Goal: Task Accomplishment & Management: Manage account settings

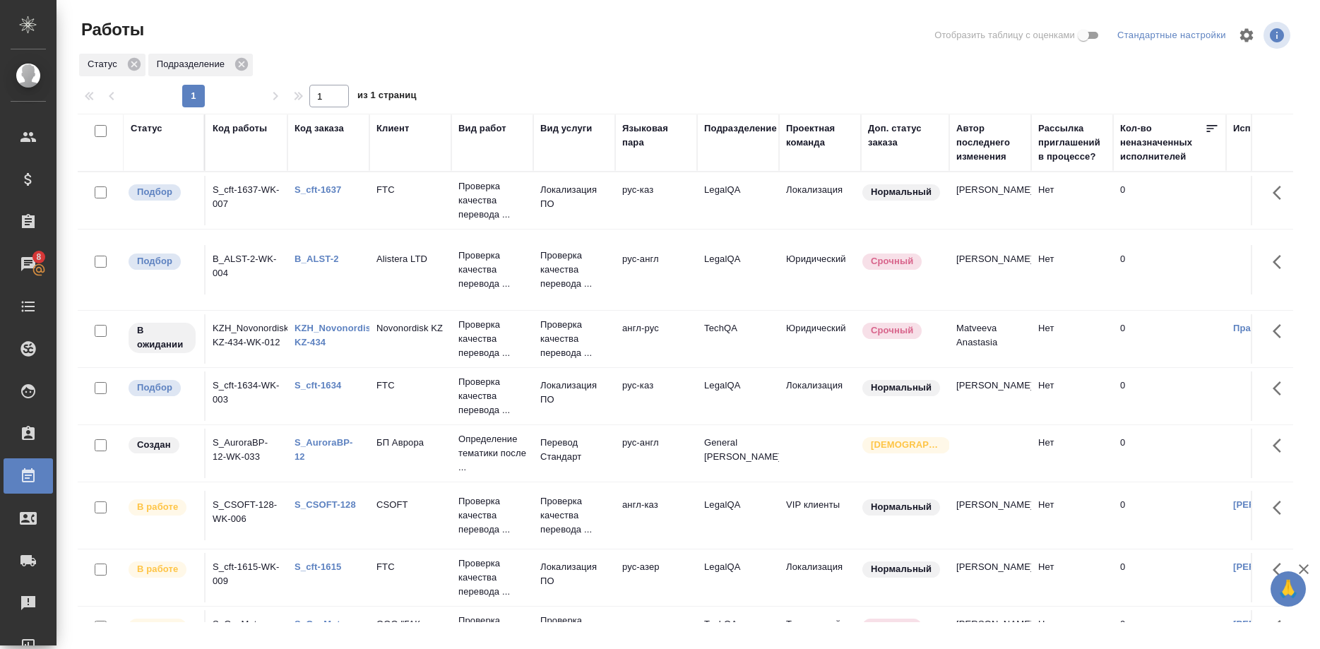
click at [308, 191] on link "S_cft-1637" at bounding box center [317, 189] width 47 height 11
click at [314, 382] on link "S_cft-1634" at bounding box center [317, 385] width 47 height 11
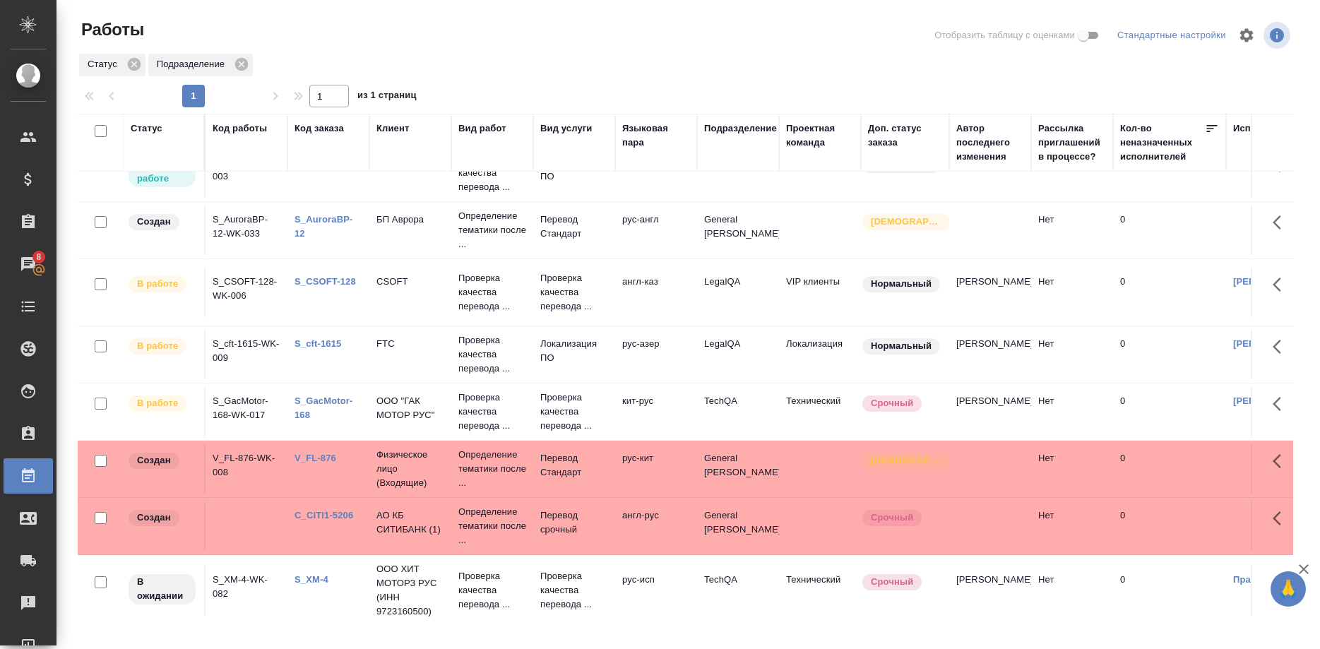
scroll to position [227, 0]
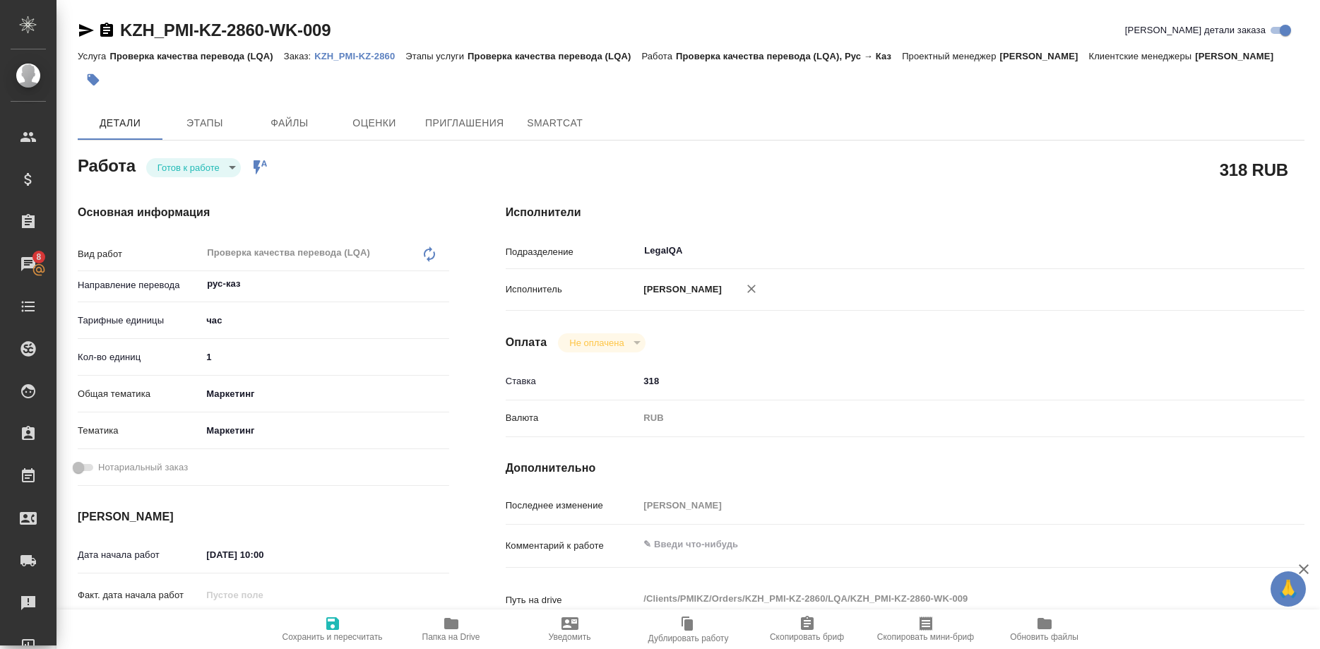
click at [326, 52] on p "KZH_PMI-KZ-2860" at bounding box center [359, 56] width 91 height 11
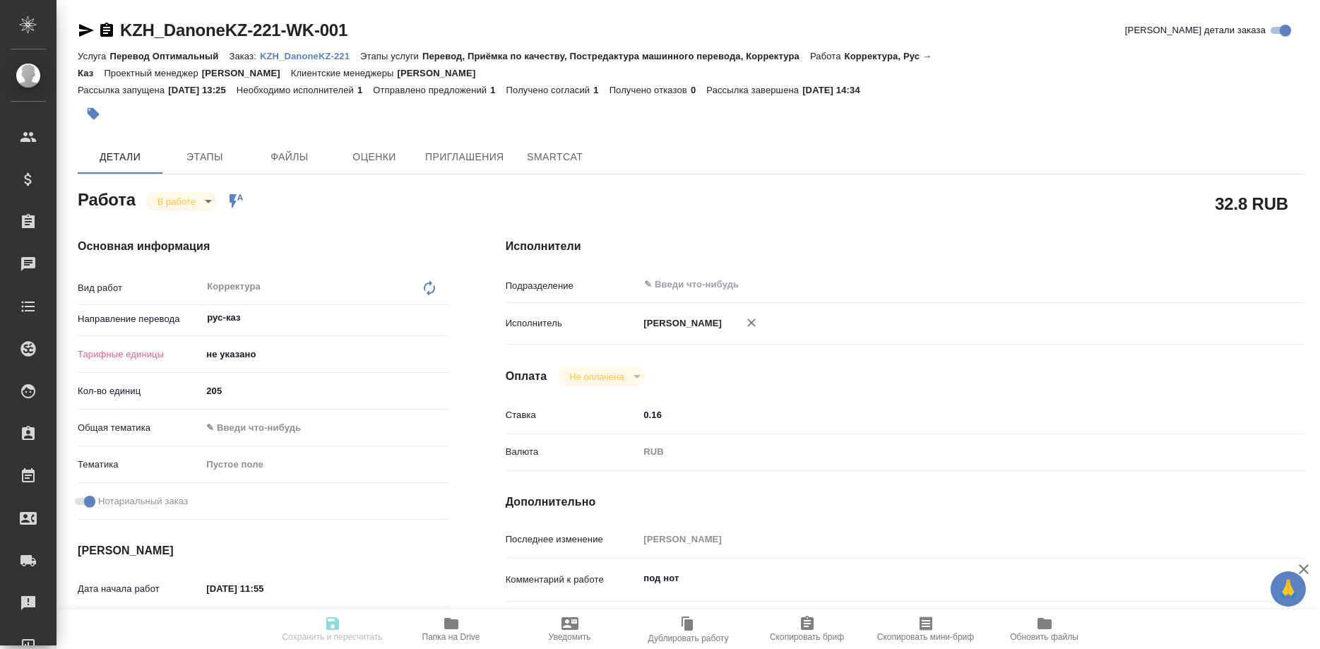
type textarea "x"
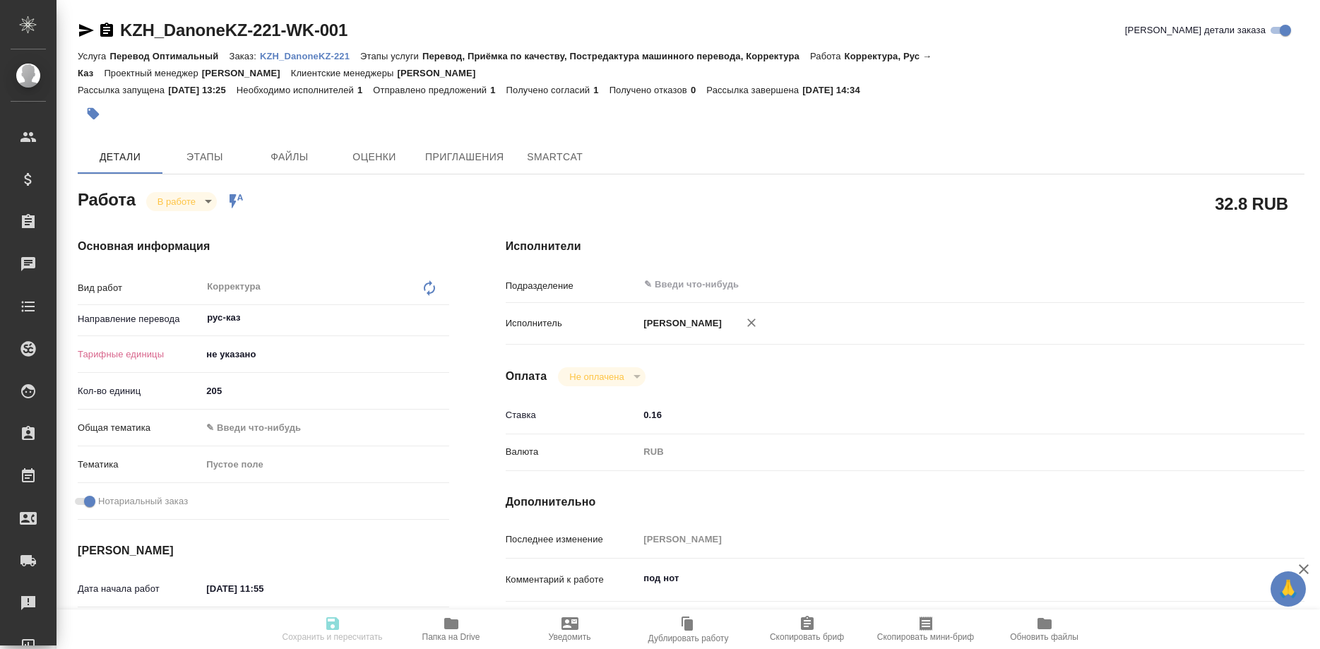
type textarea "x"
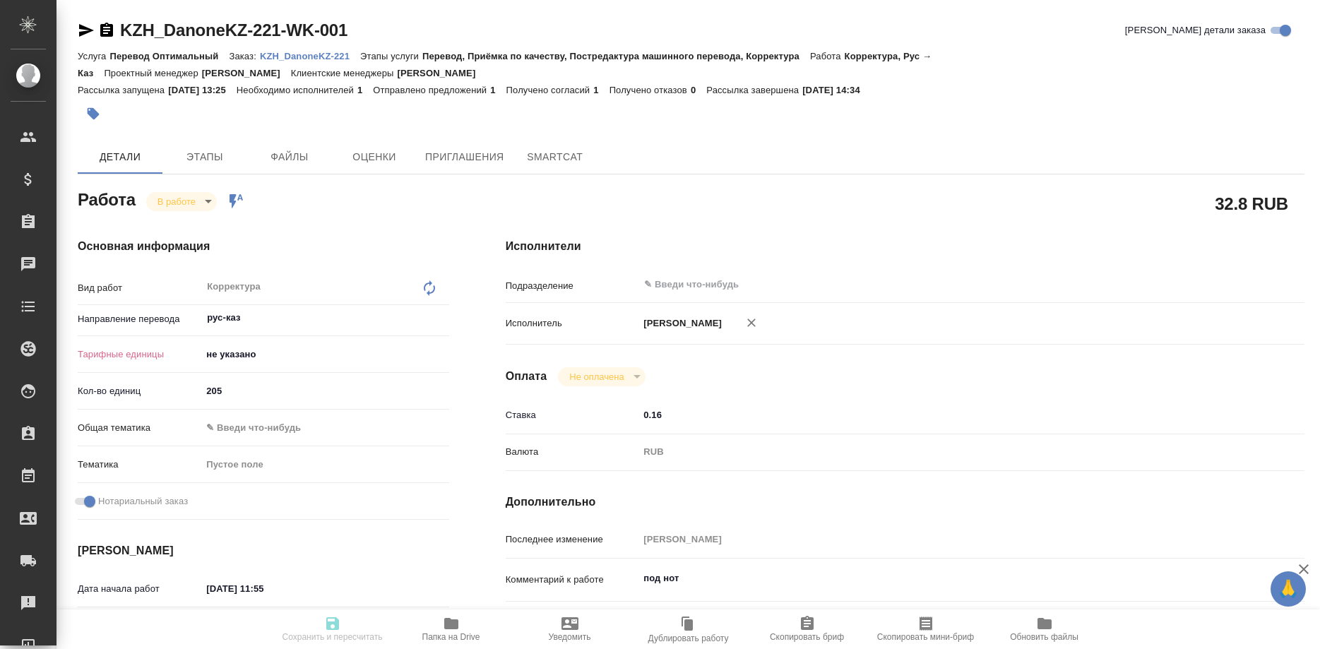
type textarea "x"
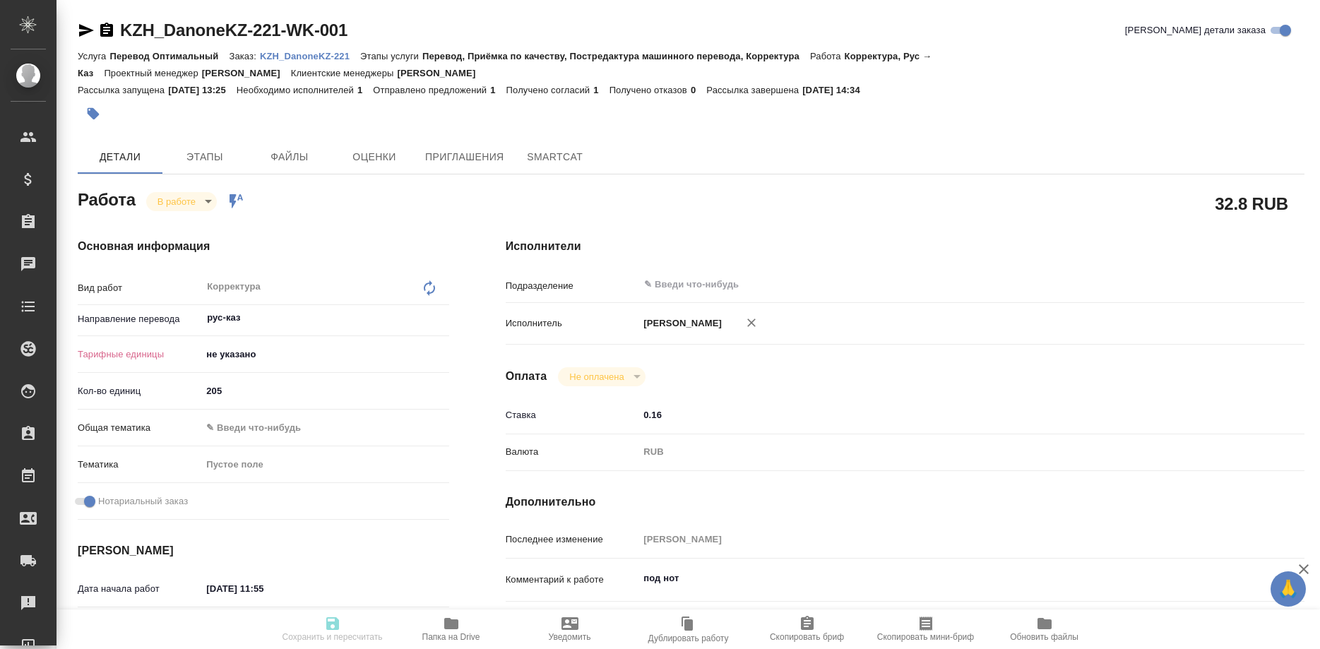
type textarea "x"
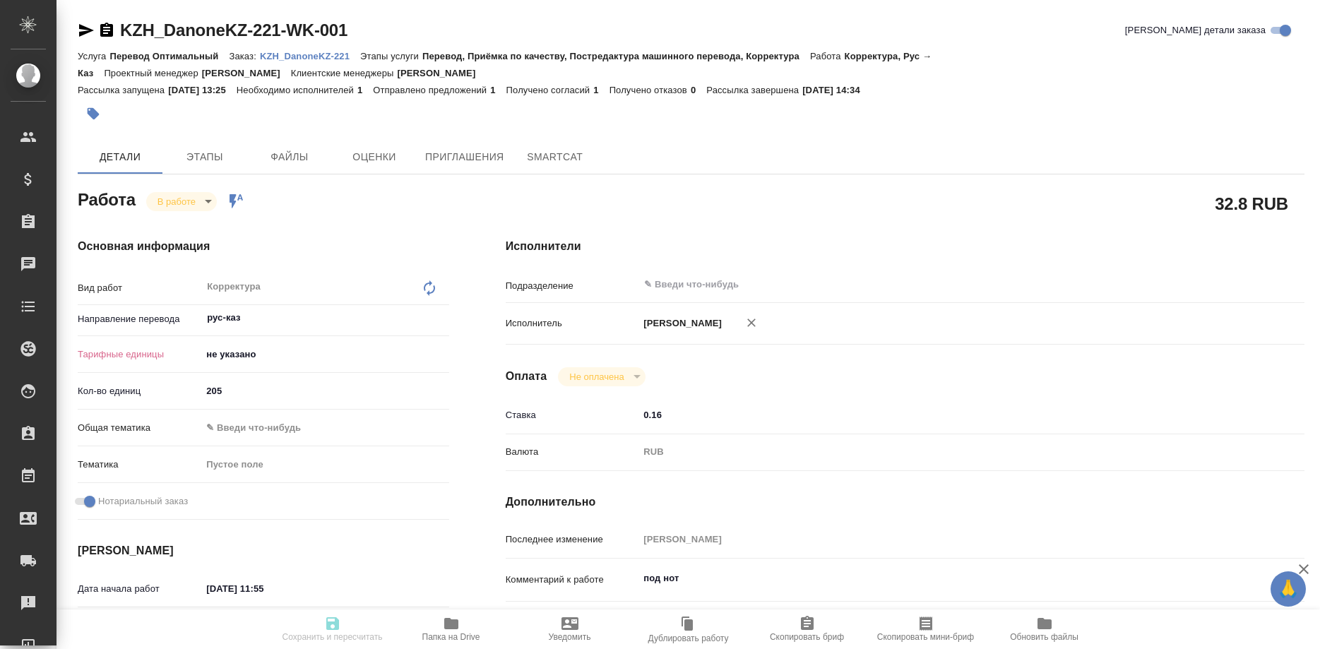
click at [332, 57] on p "KZH_DanoneKZ-221" at bounding box center [310, 56] width 100 height 11
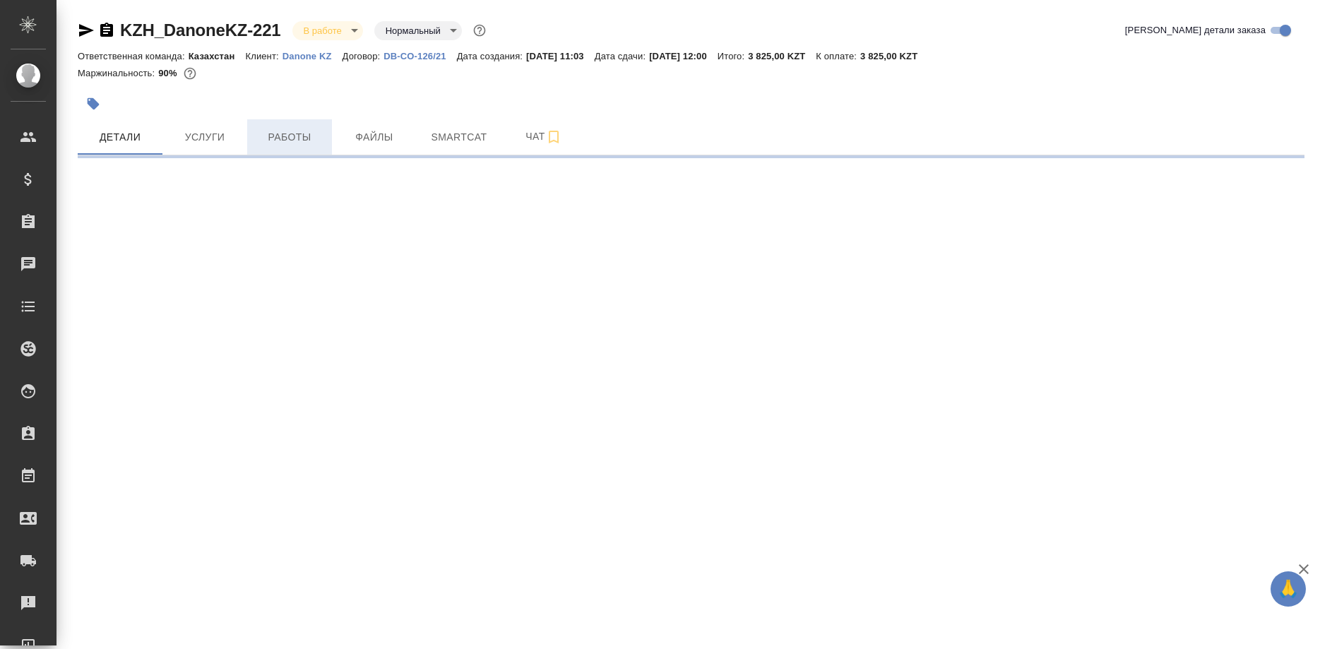
select select "RU"
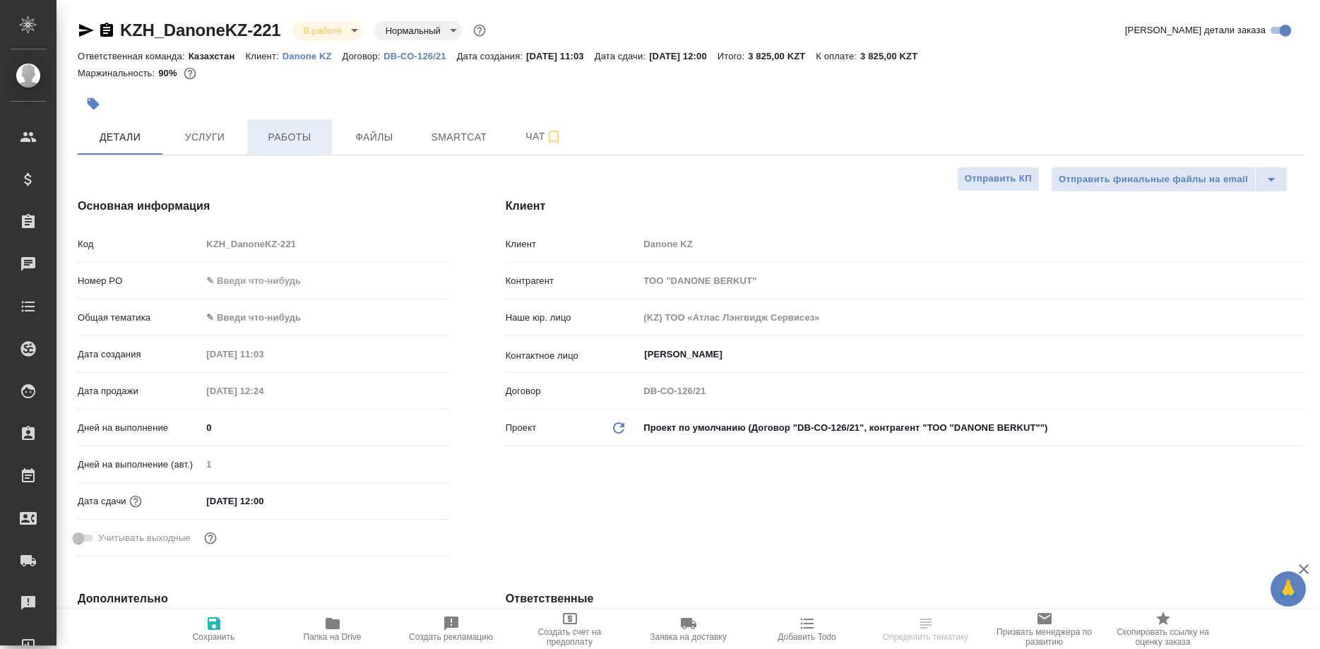
click at [306, 143] on span "Работы" at bounding box center [290, 138] width 68 height 18
type textarea "x"
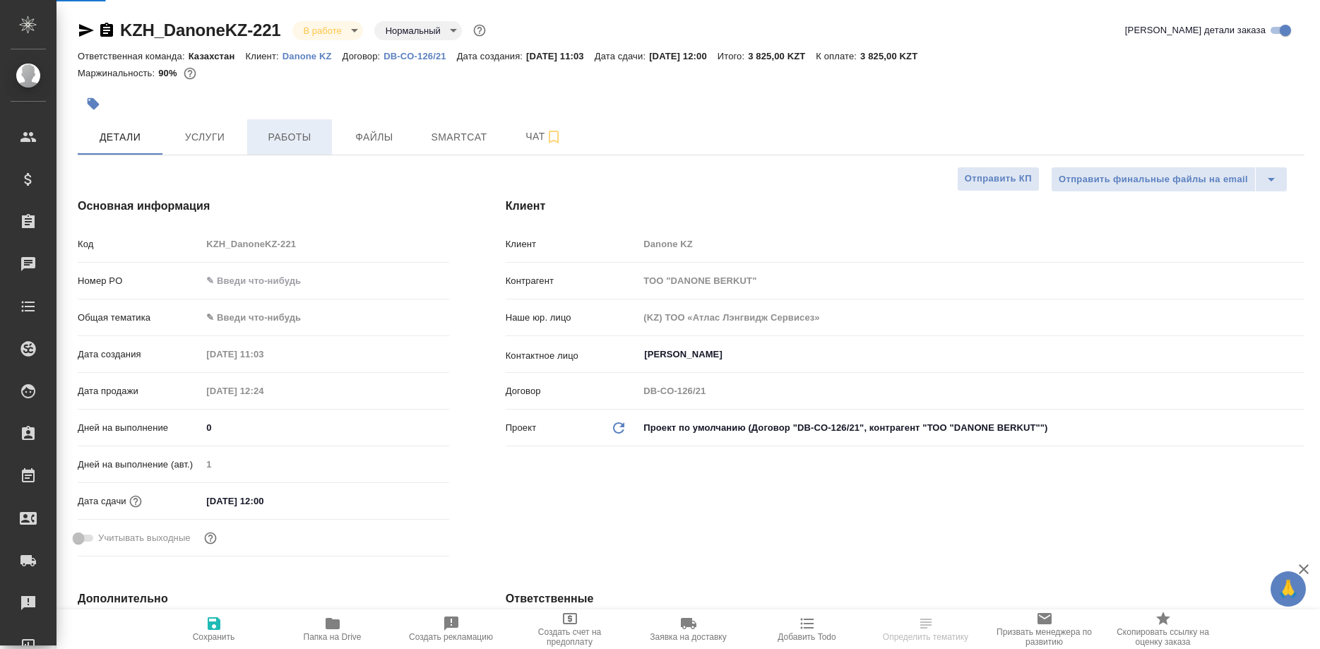
type textarea "x"
type input "Баданян Артак"
type input "Журавлев Денис"
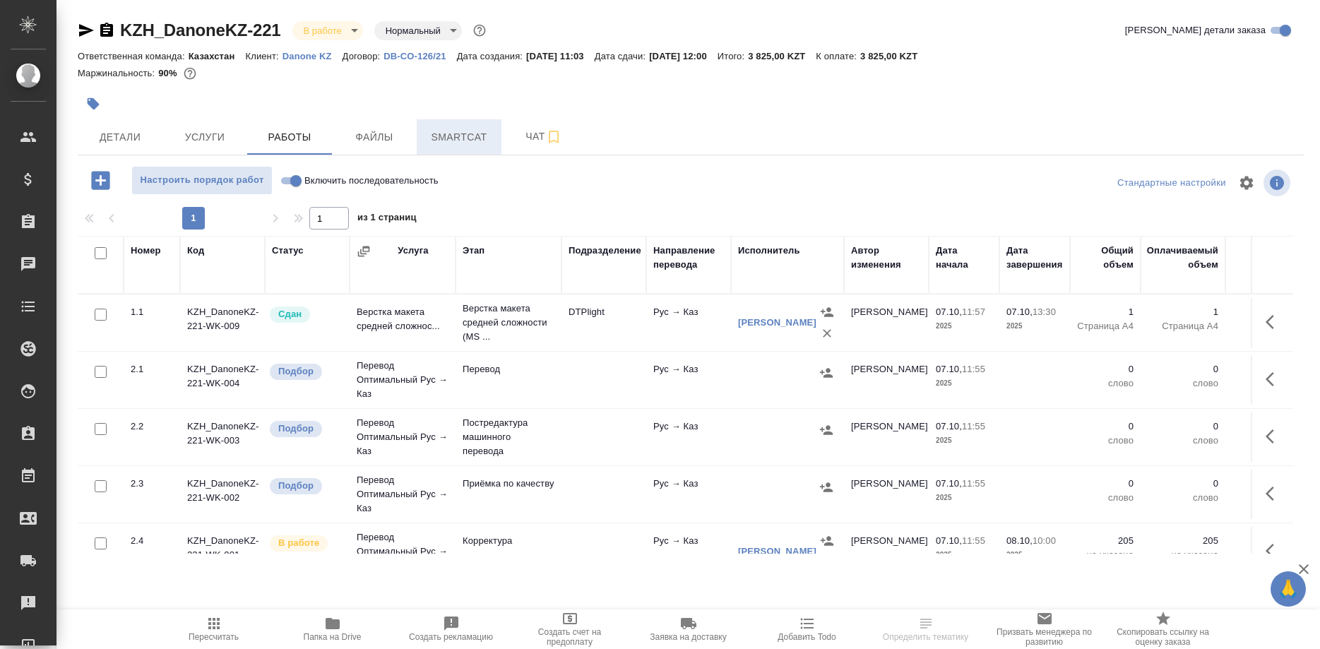
click at [472, 135] on span "Smartcat" at bounding box center [459, 138] width 68 height 18
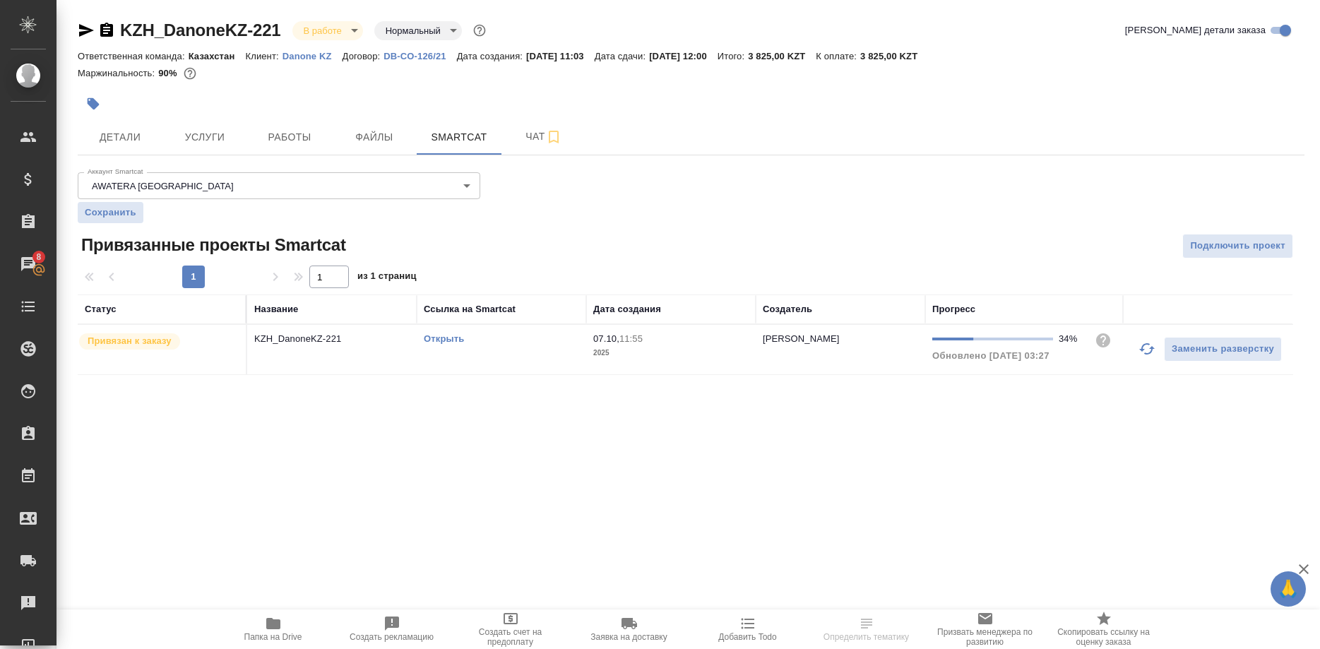
click at [443, 340] on link "Открыть" at bounding box center [444, 338] width 40 height 11
click at [1138, 343] on button "button" at bounding box center [1147, 349] width 34 height 34
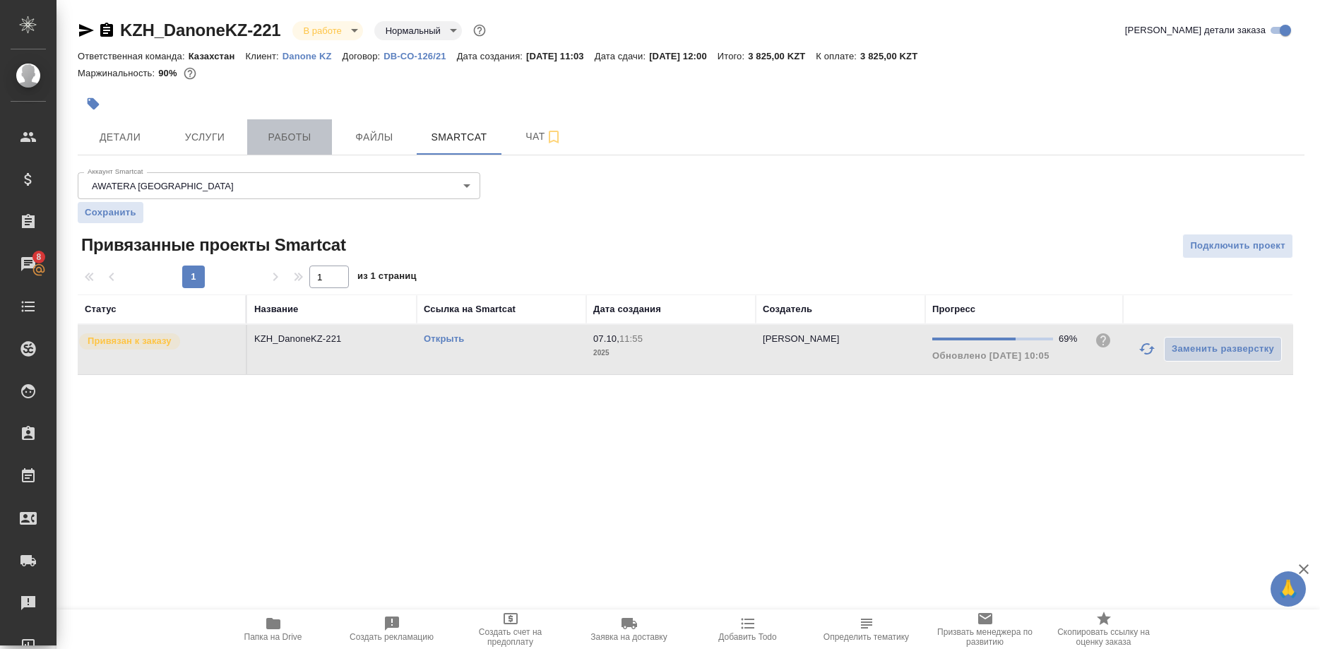
click at [279, 140] on span "Работы" at bounding box center [290, 138] width 68 height 18
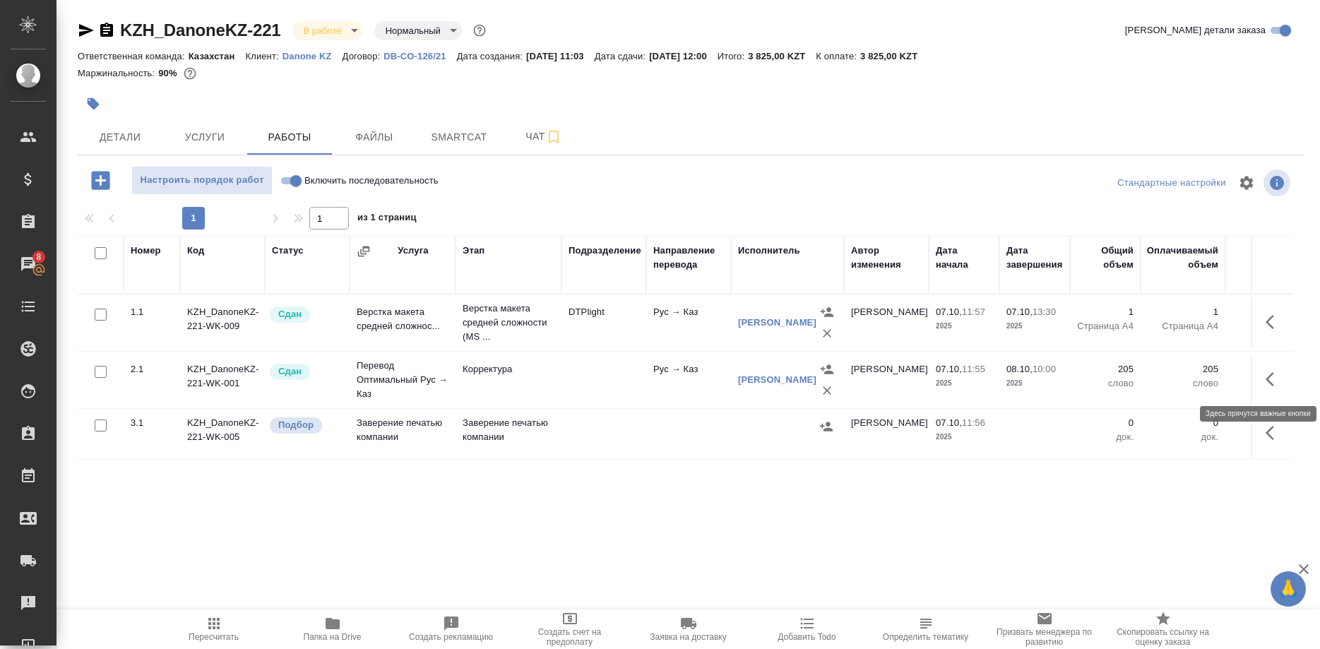
click at [1260, 380] on button "button" at bounding box center [1274, 379] width 34 height 34
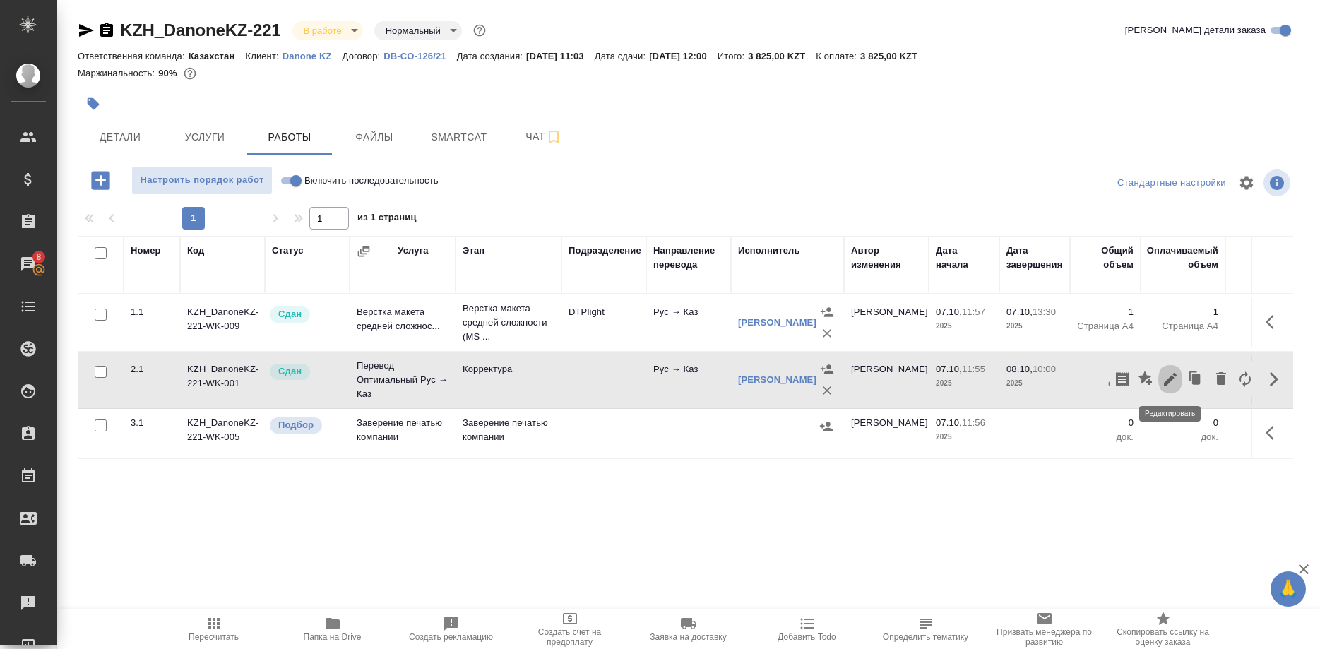
click at [1169, 382] on icon "button" at bounding box center [1170, 379] width 13 height 13
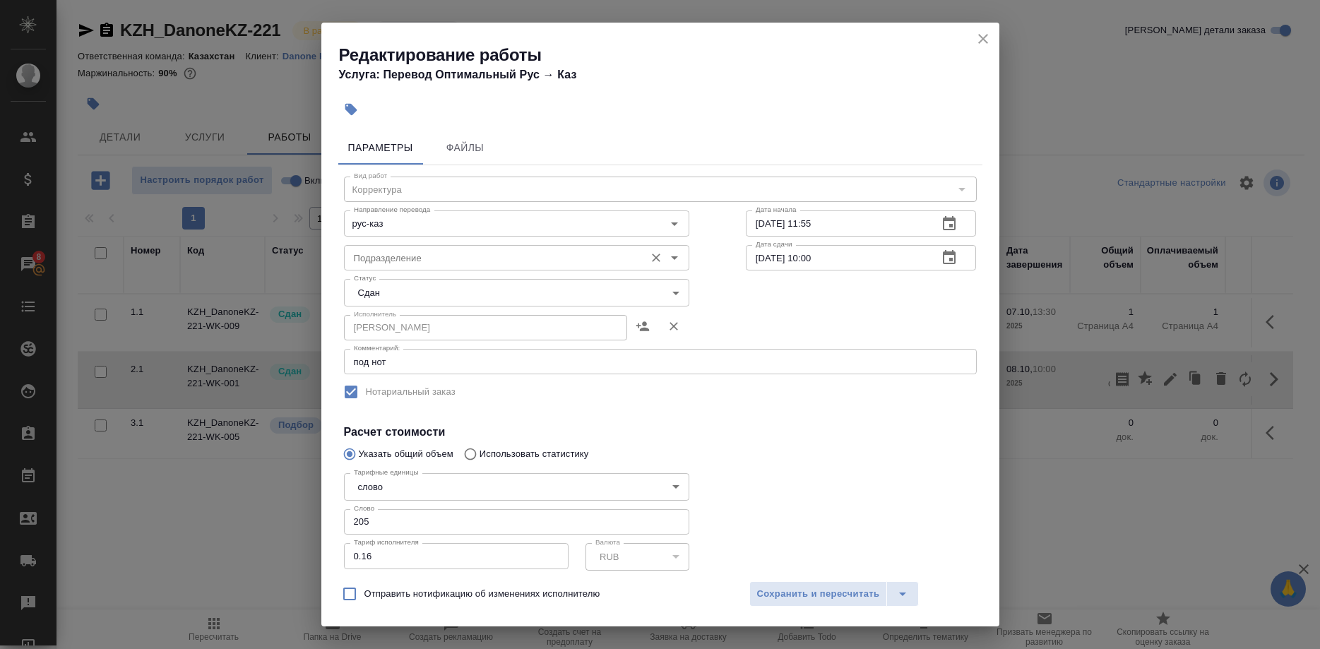
click at [532, 256] on input "Подразделение" at bounding box center [493, 257] width 290 height 17
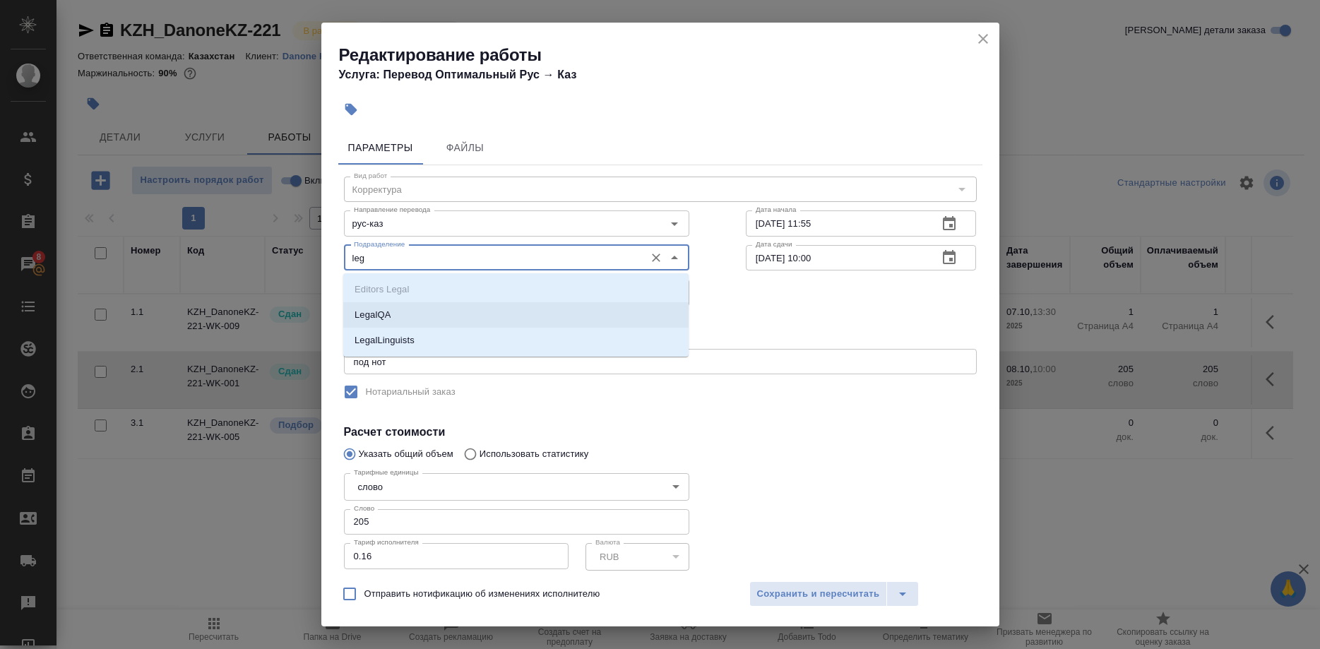
click at [443, 317] on li "LegalQA" at bounding box center [515, 314] width 345 height 25
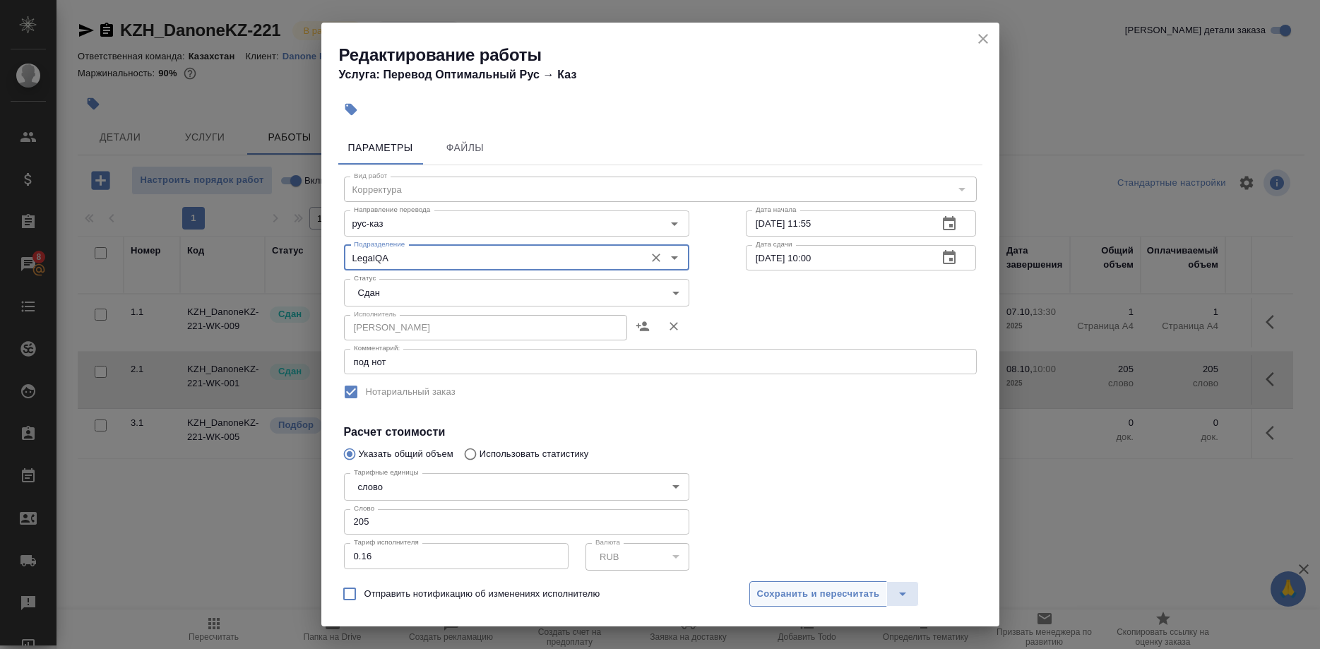
type input "LegalQA"
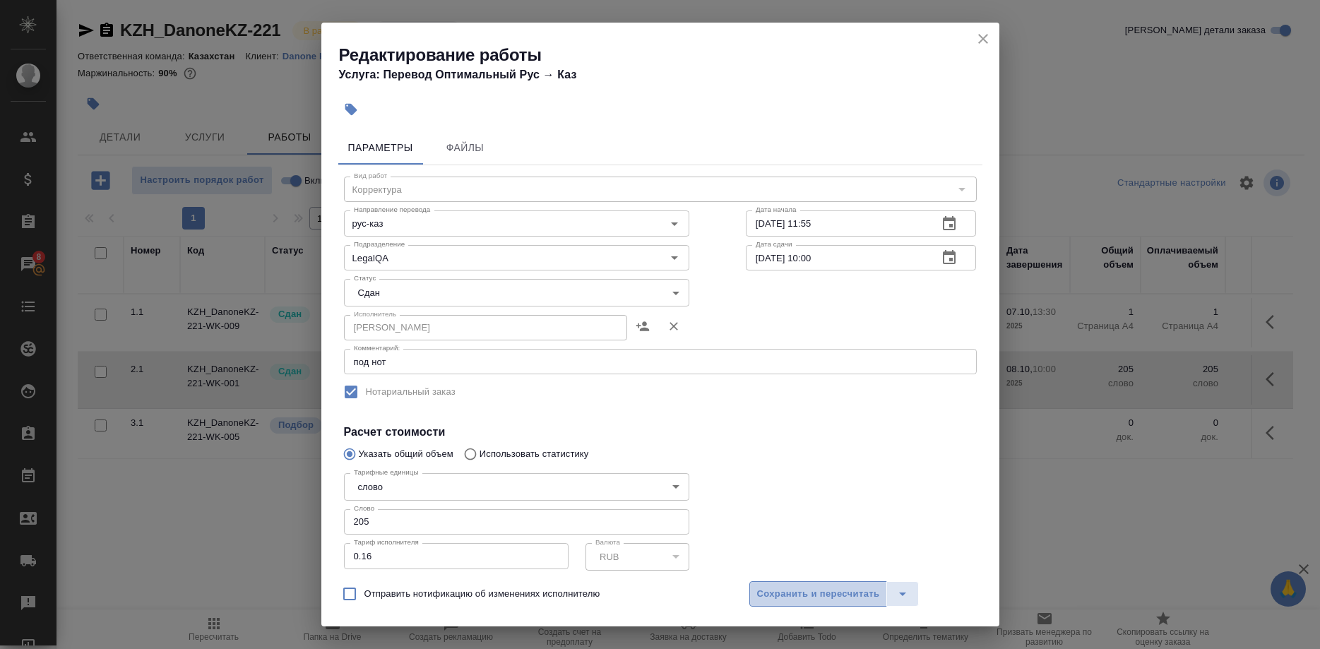
click at [810, 597] on span "Сохранить и пересчитать" at bounding box center [818, 594] width 123 height 16
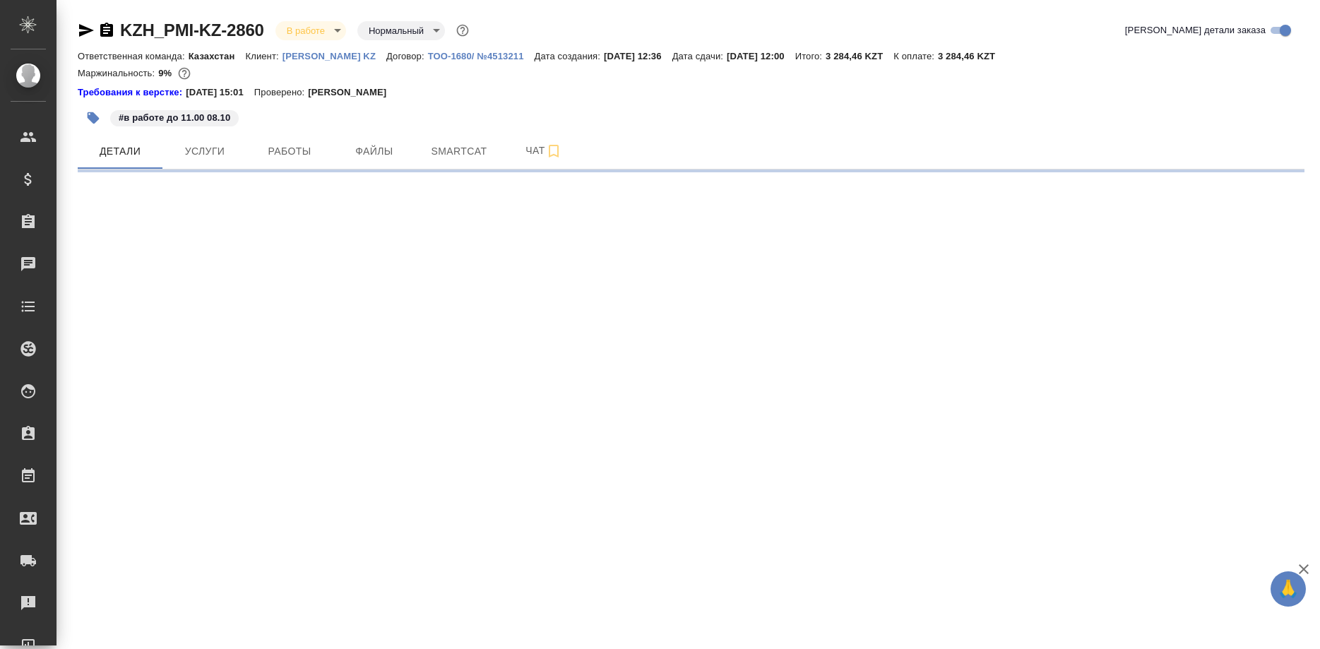
select select "RU"
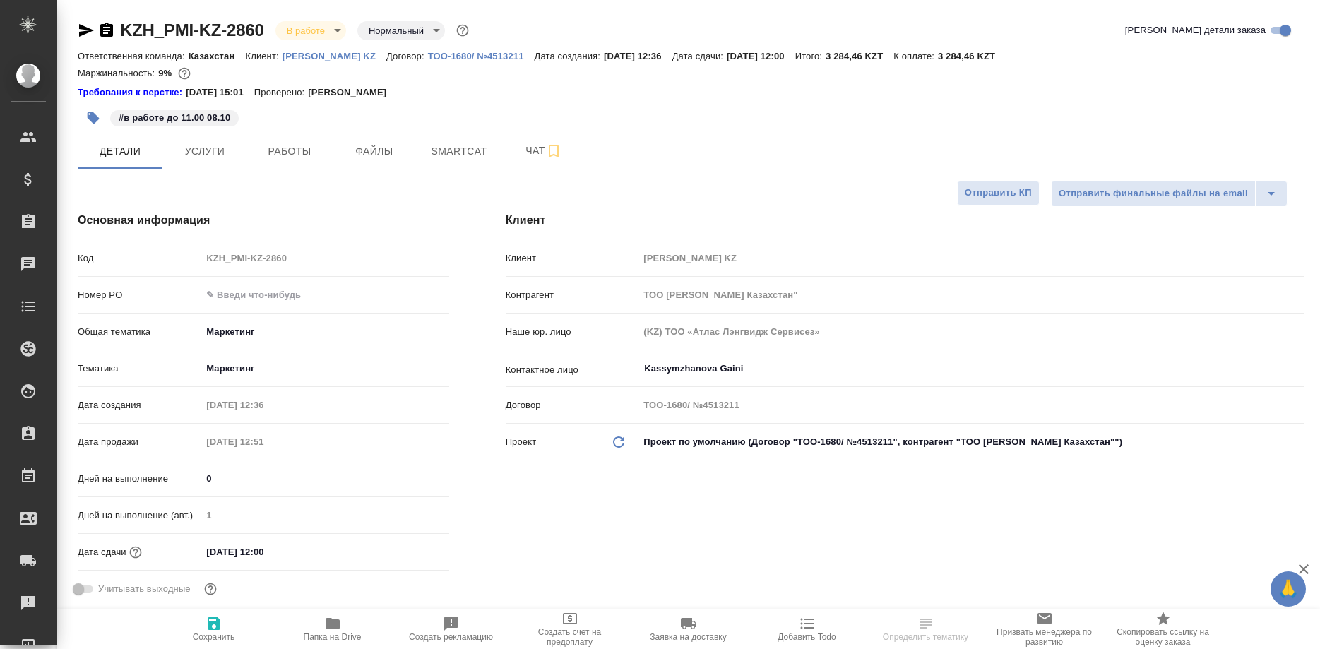
type textarea "x"
click at [460, 141] on button "Smartcat" at bounding box center [459, 150] width 85 height 35
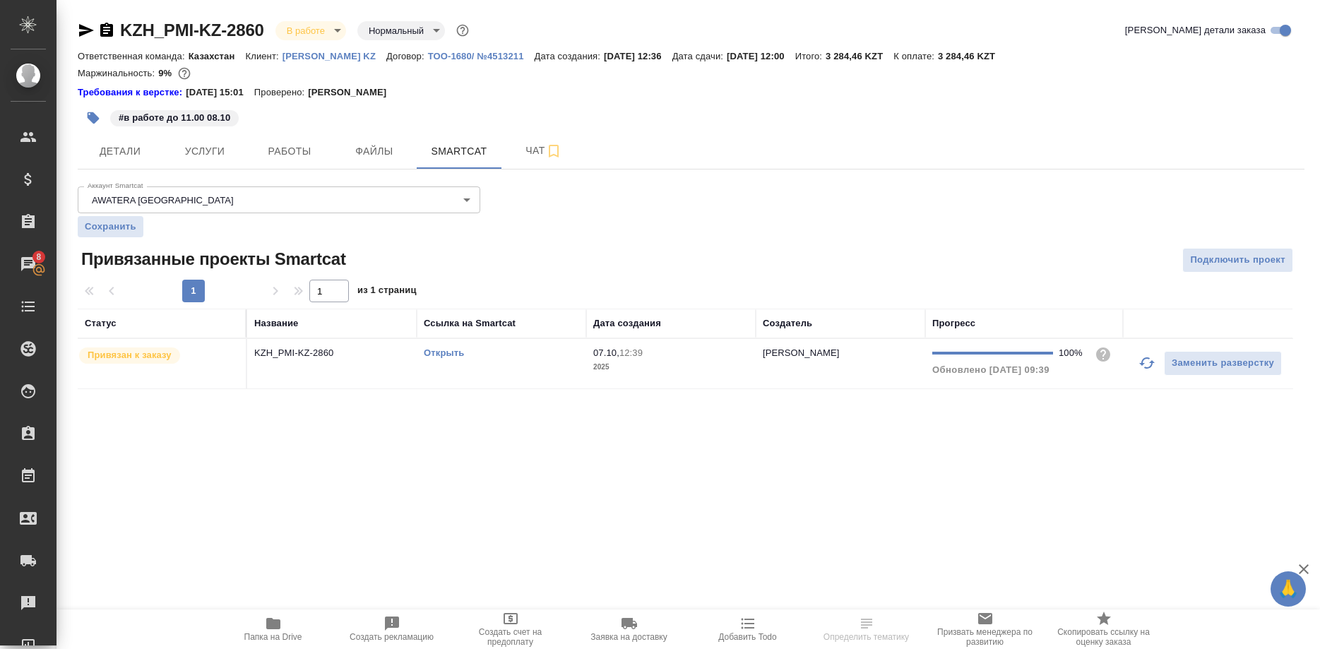
click at [450, 352] on link "Открыть" at bounding box center [444, 352] width 40 height 11
click at [1027, 477] on div ".cls-1 fill:#fff; AWATERA Shirina Sabina Клиенты Спецификации Заказы 8 Чаты Tod…" at bounding box center [660, 324] width 1320 height 649
click at [308, 158] on span "Работы" at bounding box center [290, 152] width 68 height 18
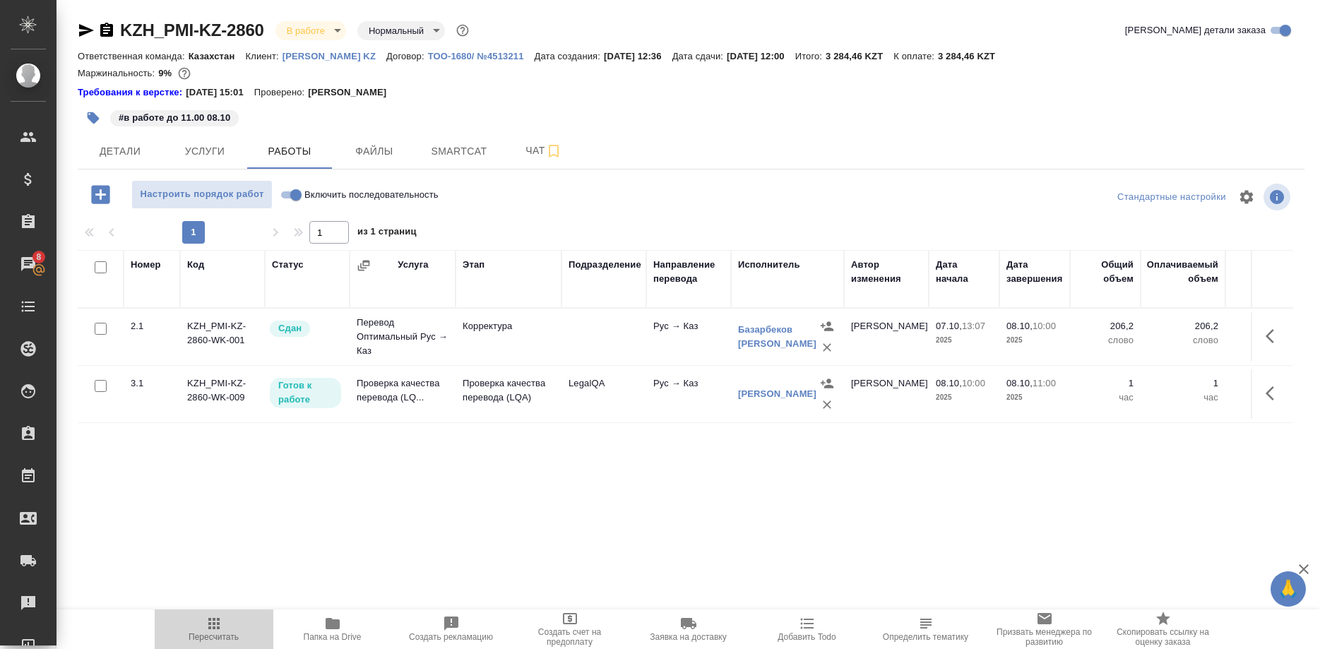
click at [207, 638] on span "Пересчитать" at bounding box center [214, 637] width 50 height 10
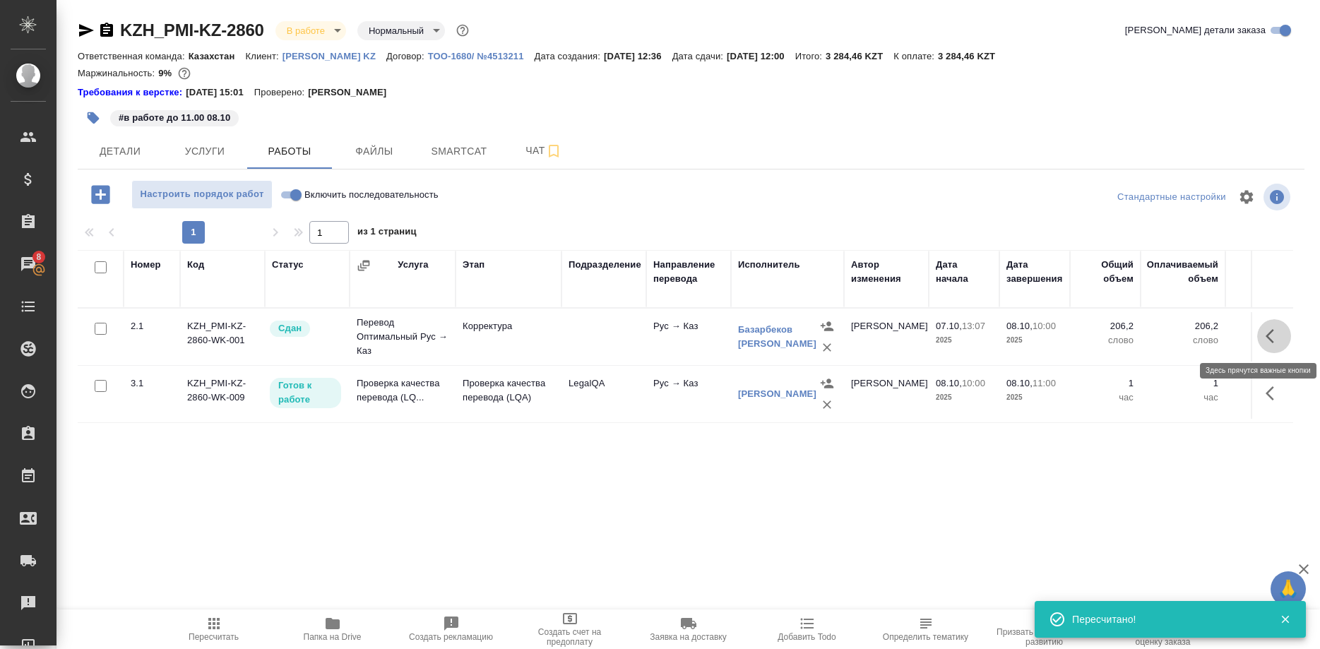
click at [1260, 333] on button "button" at bounding box center [1274, 336] width 34 height 34
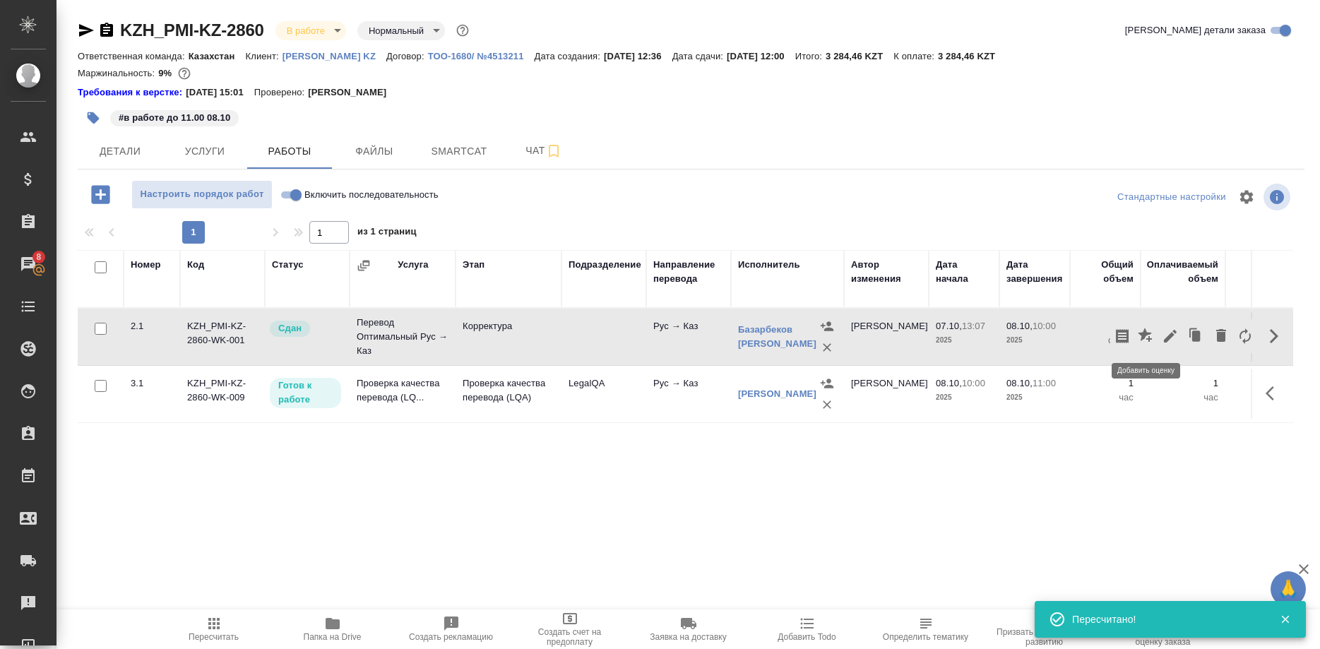
click at [1143, 333] on icon "button" at bounding box center [1145, 335] width 14 height 14
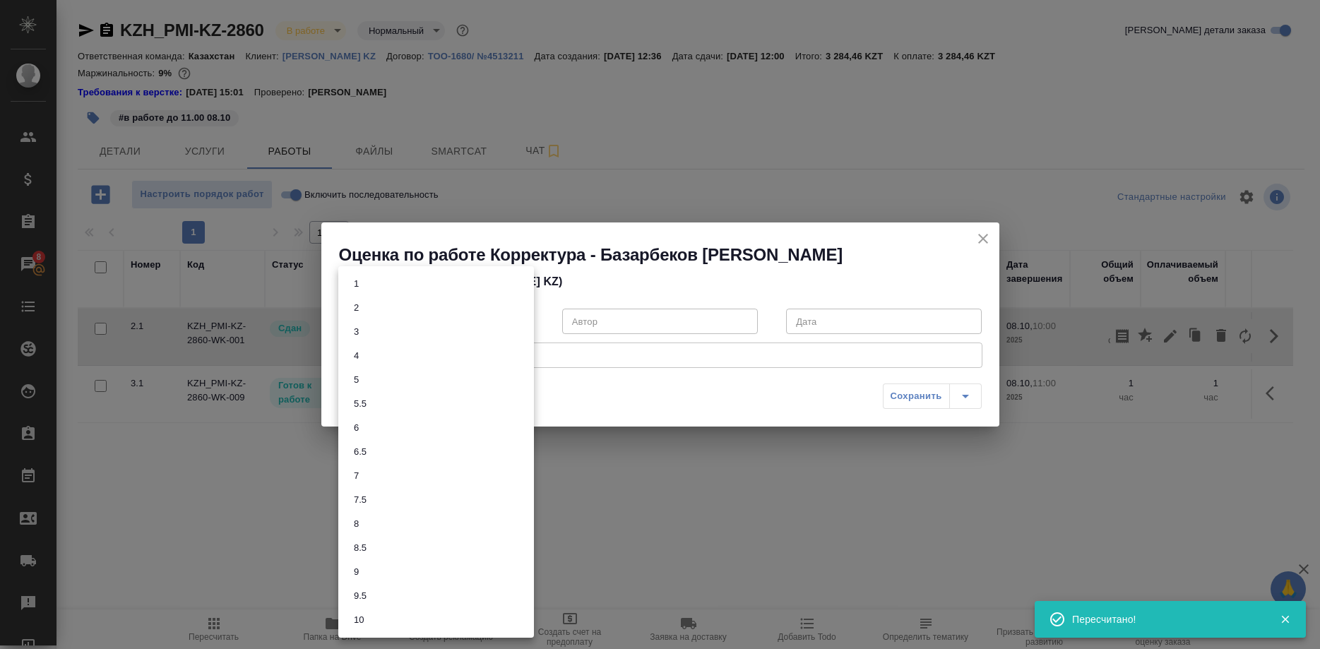
click at [476, 318] on body "🙏 .cls-1 fill:#fff; AWATERA Shirina Sabina Клиенты Спецификации Заказы 8 Чаты T…" at bounding box center [660, 324] width 1320 height 649
click at [357, 496] on button "7.5" at bounding box center [360, 500] width 21 height 16
type input "7.5"
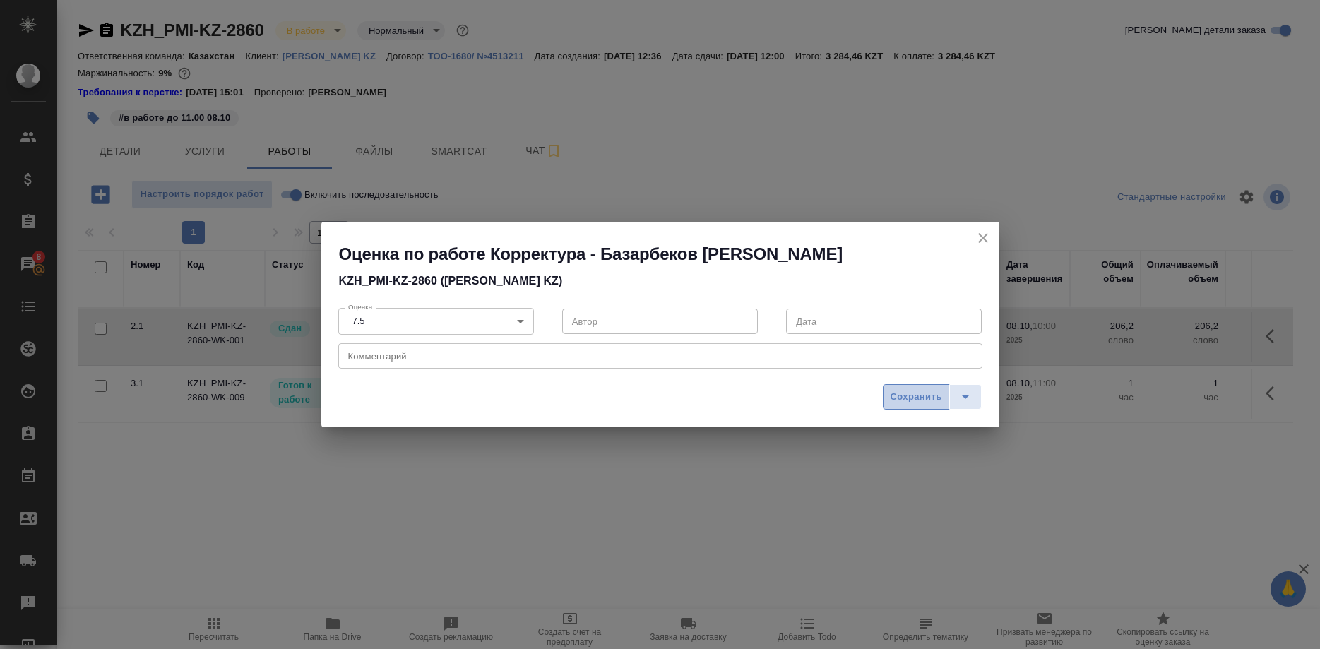
click at [920, 393] on span "Сохранить" at bounding box center [916, 397] width 52 height 16
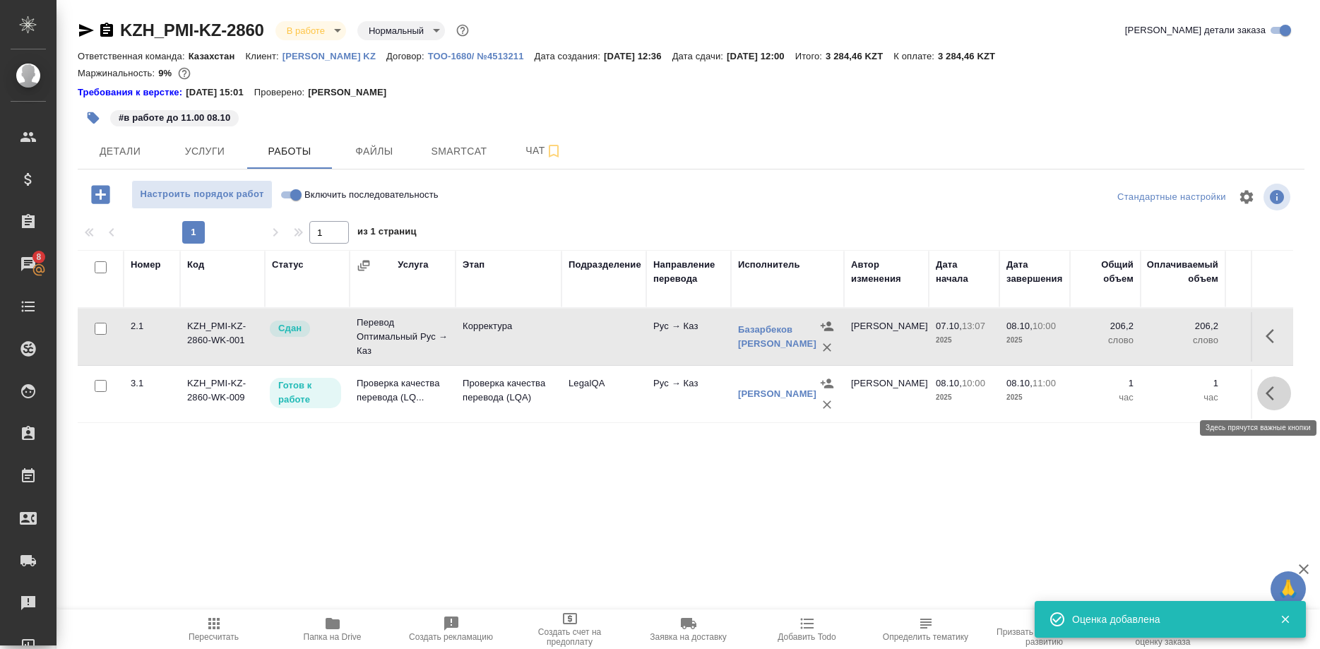
click at [1270, 393] on icon "button" at bounding box center [1273, 393] width 17 height 17
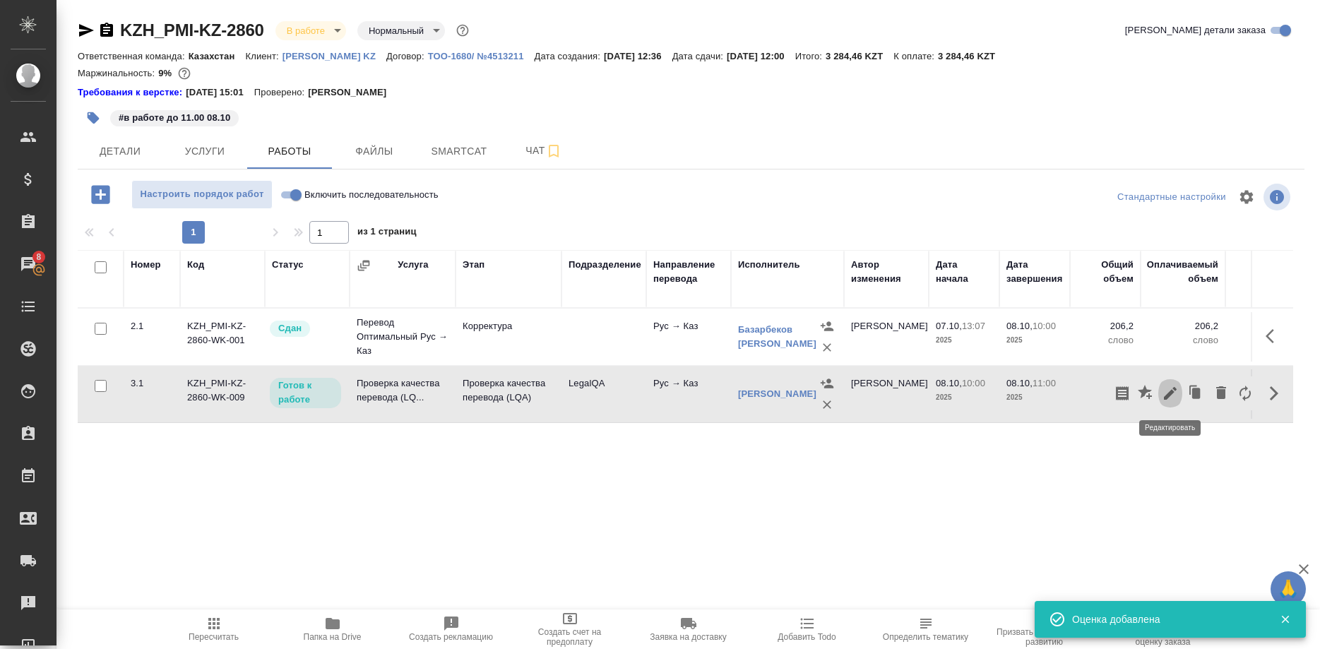
click at [1164, 393] on icon "button" at bounding box center [1170, 393] width 17 height 17
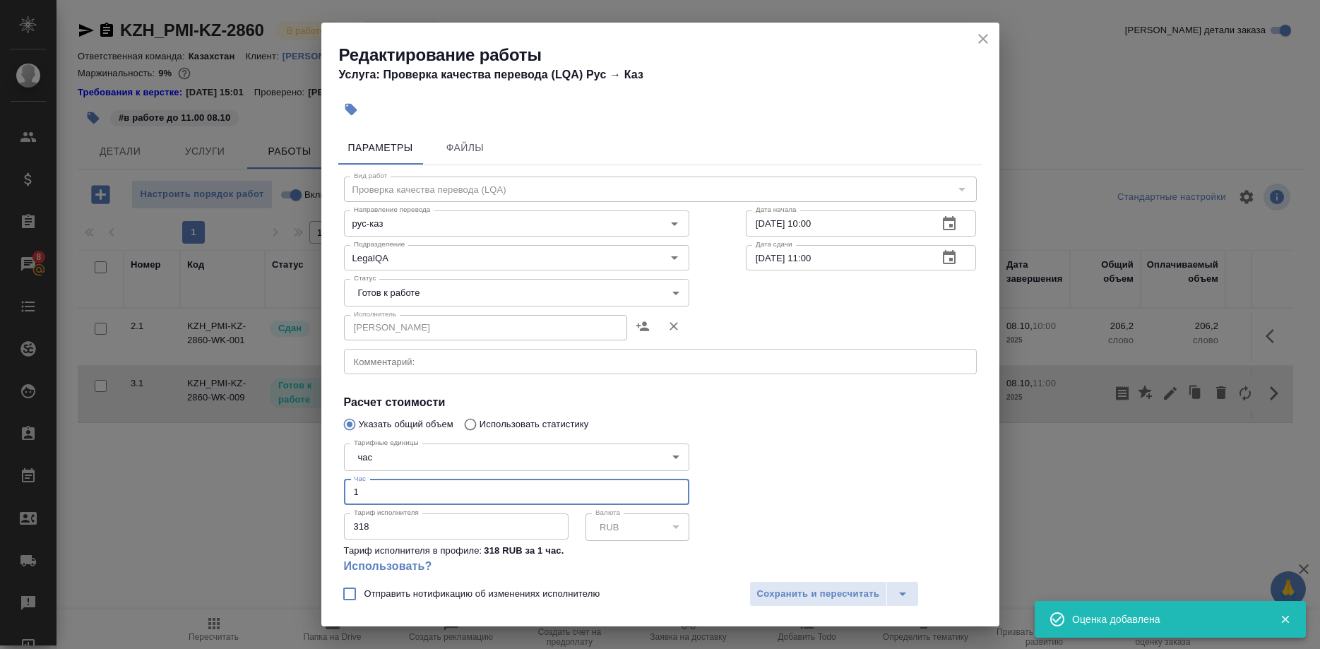
drag, startPoint x: 307, startPoint y: 472, endPoint x: 272, endPoint y: 472, distance: 35.3
click at [344, 479] on input "1" at bounding box center [516, 491] width 345 height 25
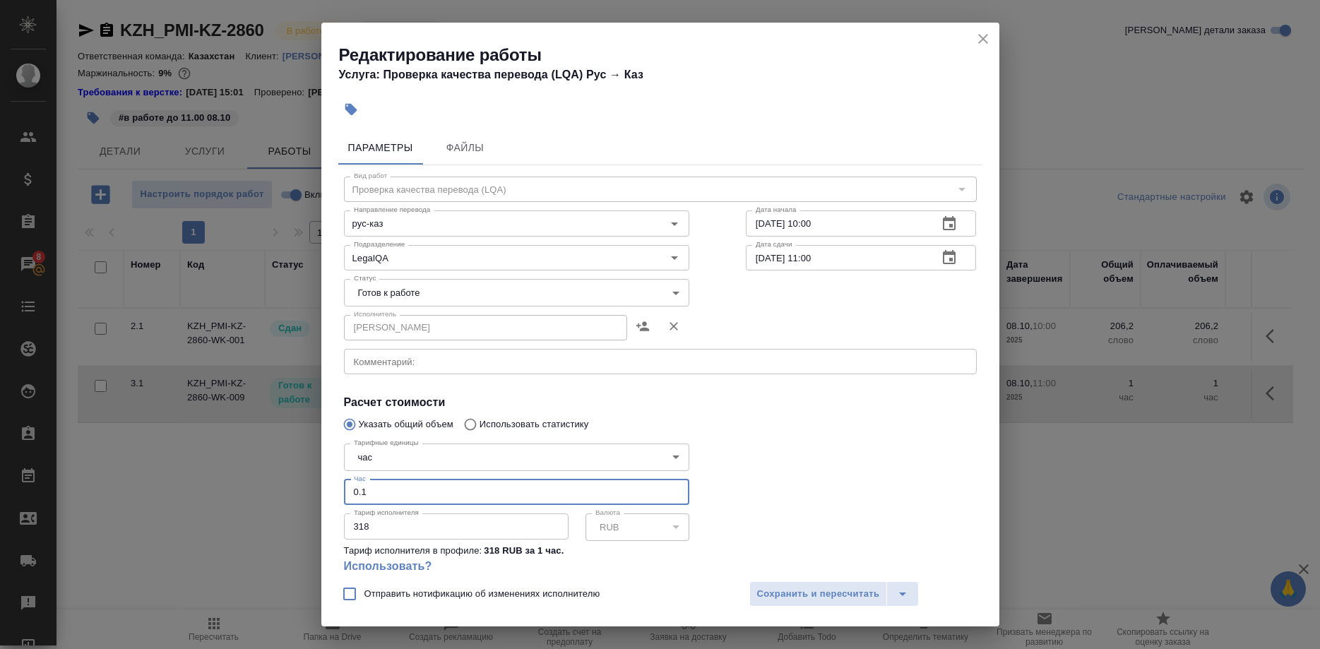
type input "0.1"
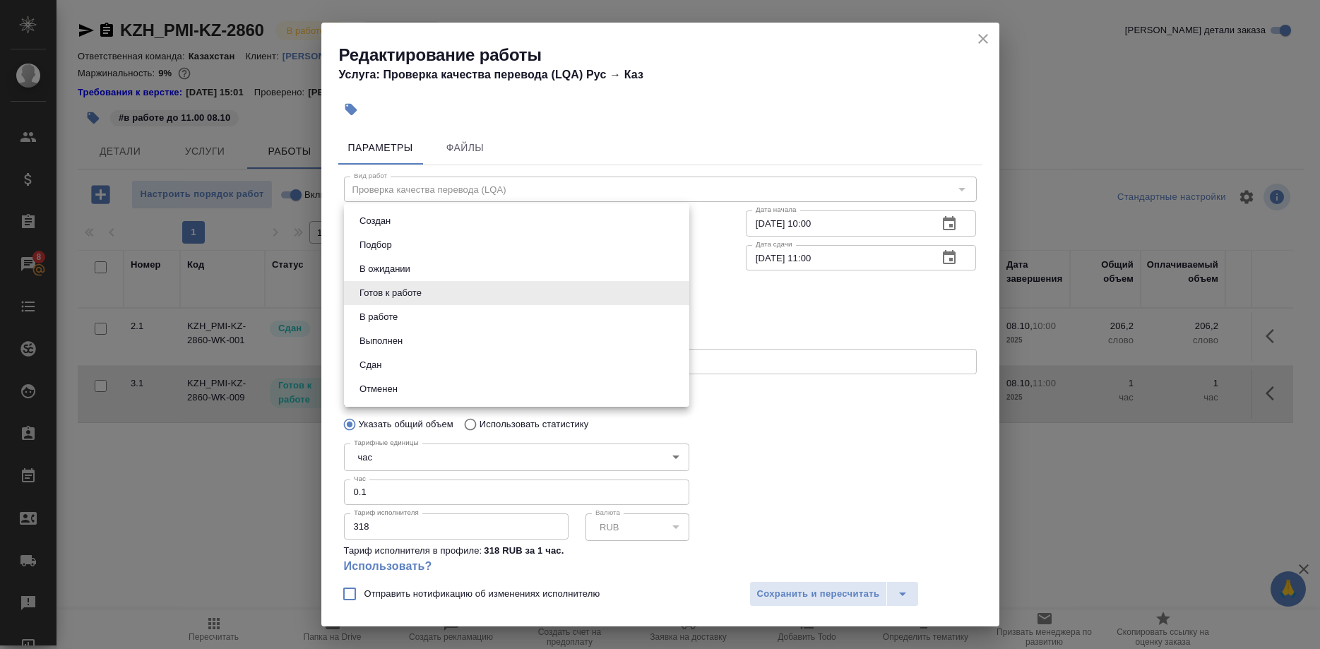
click at [486, 294] on body "🙏 .cls-1 fill:#fff; AWATERA Shirina Sabina Клиенты Спецификации Заказы 8 Чаты T…" at bounding box center [660, 324] width 1320 height 649
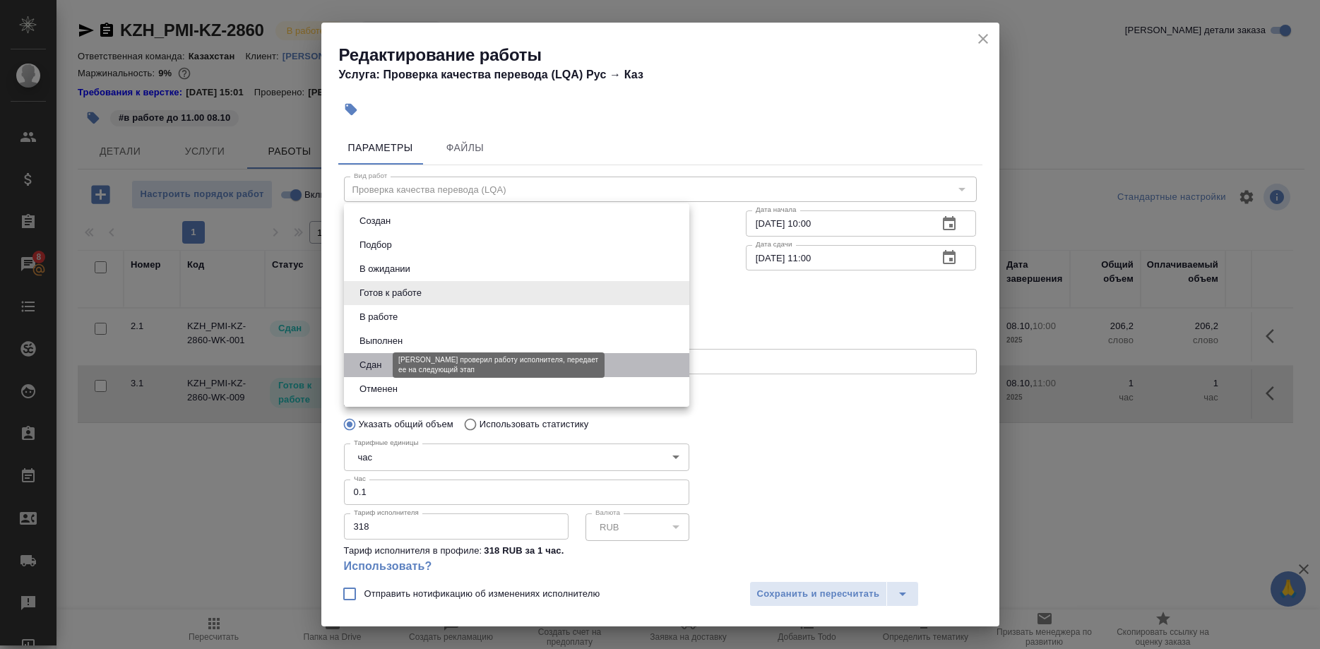
click at [364, 360] on button "Сдан" at bounding box center [370, 365] width 30 height 16
type input "closed"
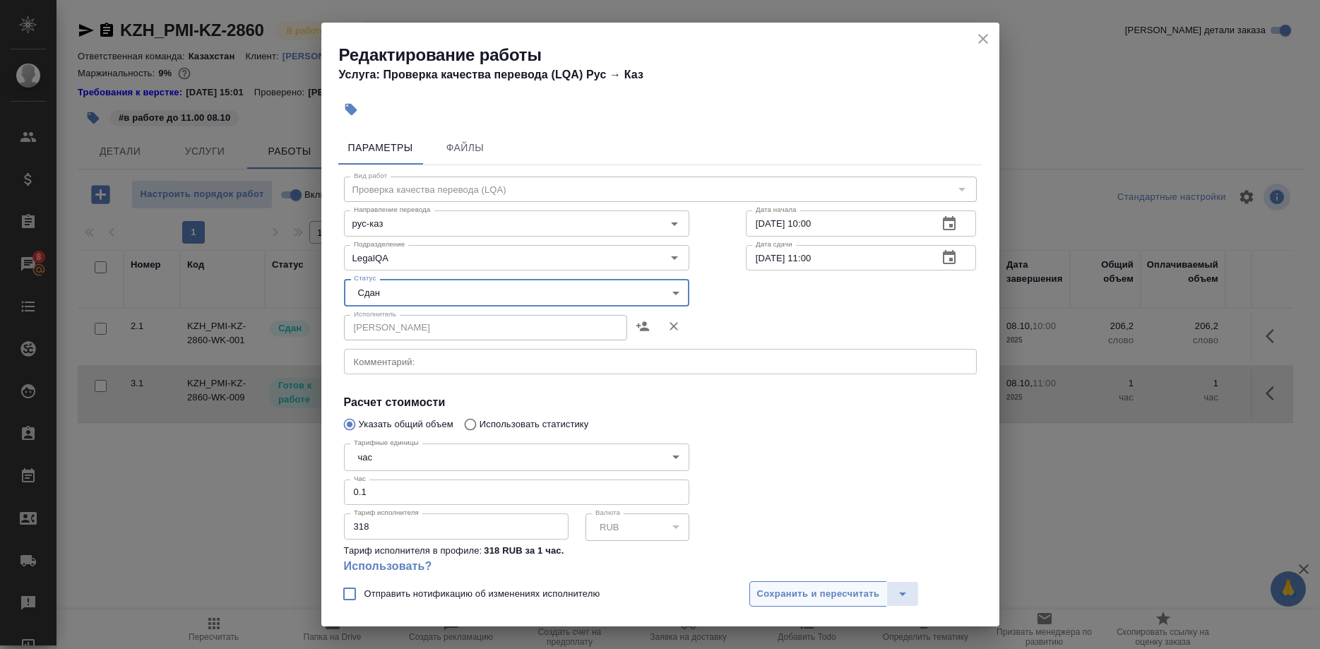
drag, startPoint x: 771, startPoint y: 580, endPoint x: 775, endPoint y: 590, distance: 10.5
click at [773, 582] on div "Отправить нотификацию об изменениях исполнителю Сохранить и пересчитать" at bounding box center [660, 599] width 678 height 54
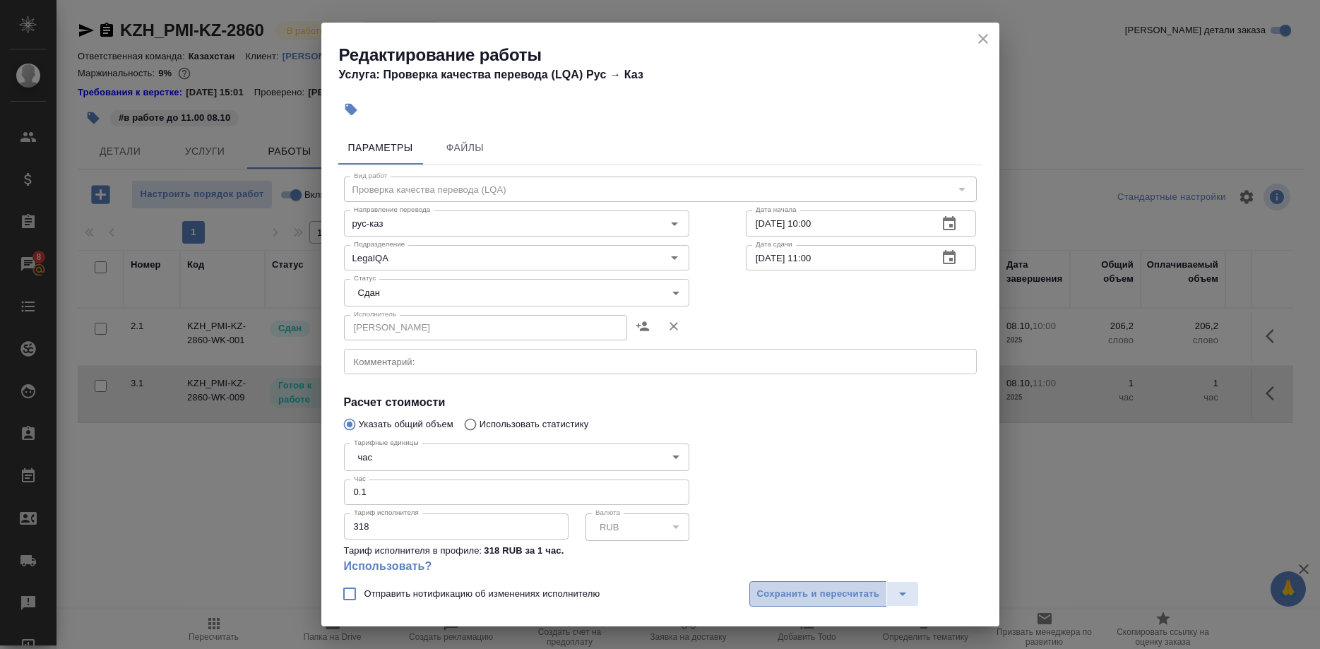
click at [775, 591] on span "Сохранить и пересчитать" at bounding box center [818, 594] width 123 height 16
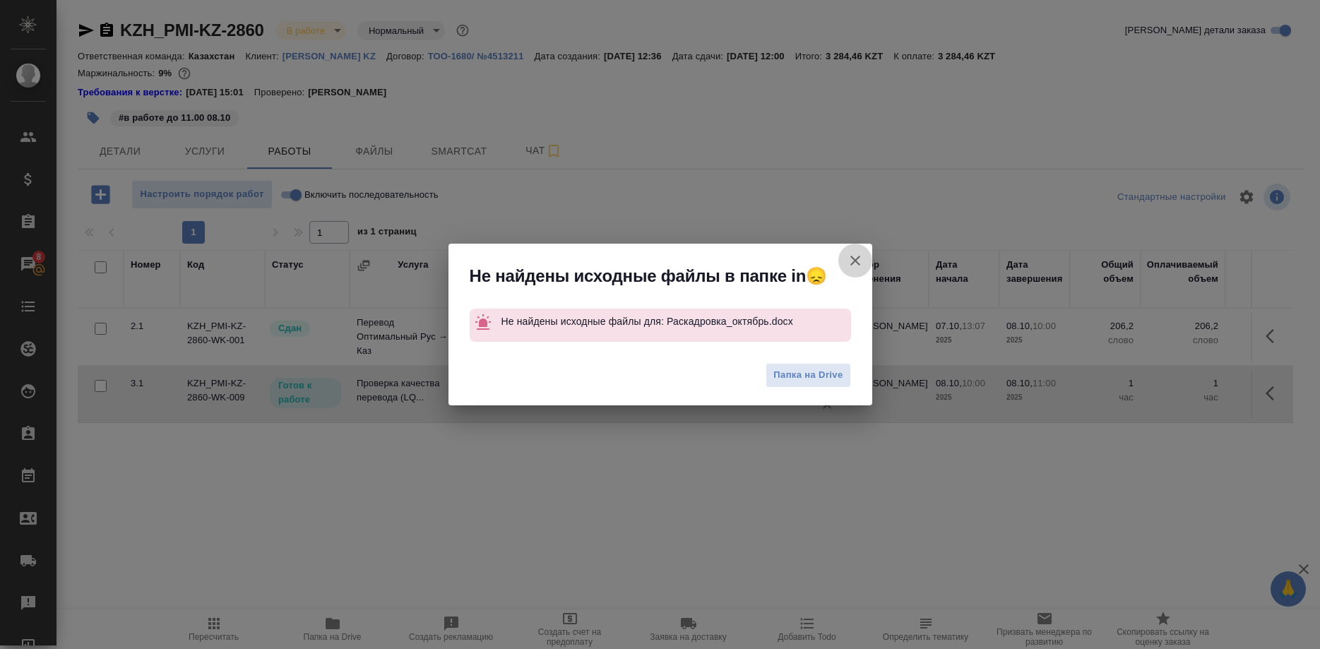
click at [844, 256] on button "Группировать работы по услугам" at bounding box center [855, 261] width 34 height 34
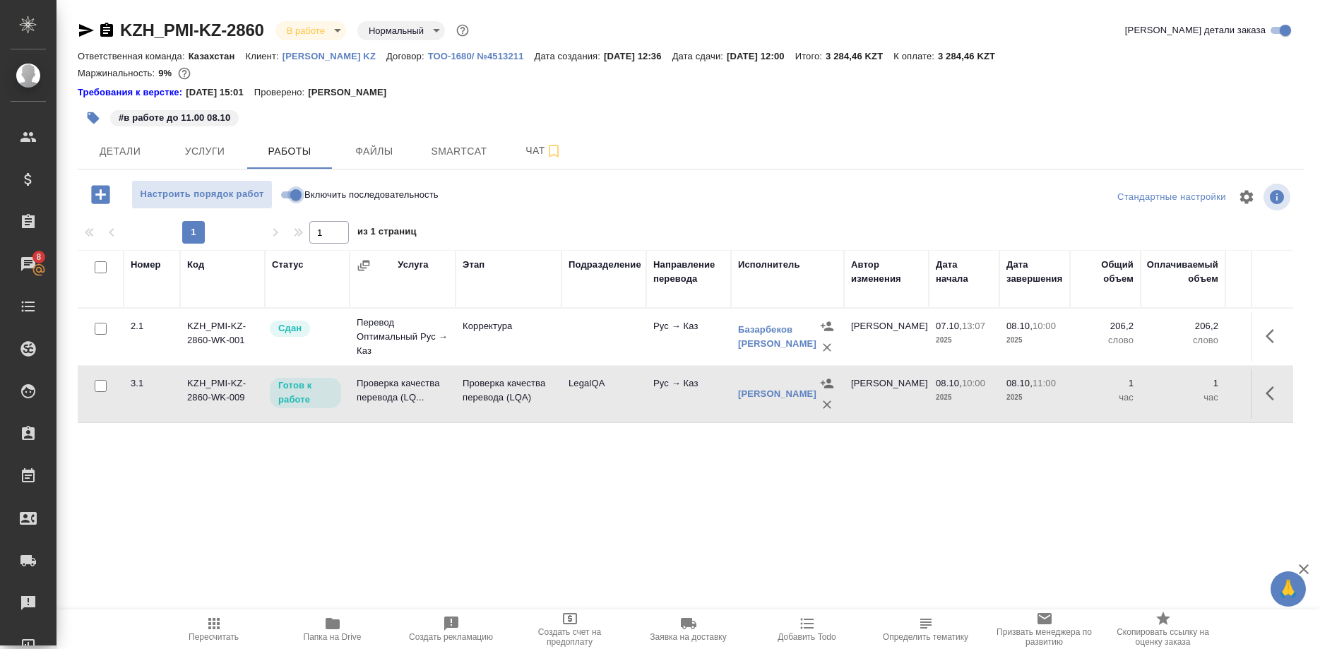
click at [287, 196] on input "Включить последовательность" at bounding box center [295, 194] width 51 height 17
checkbox input "true"
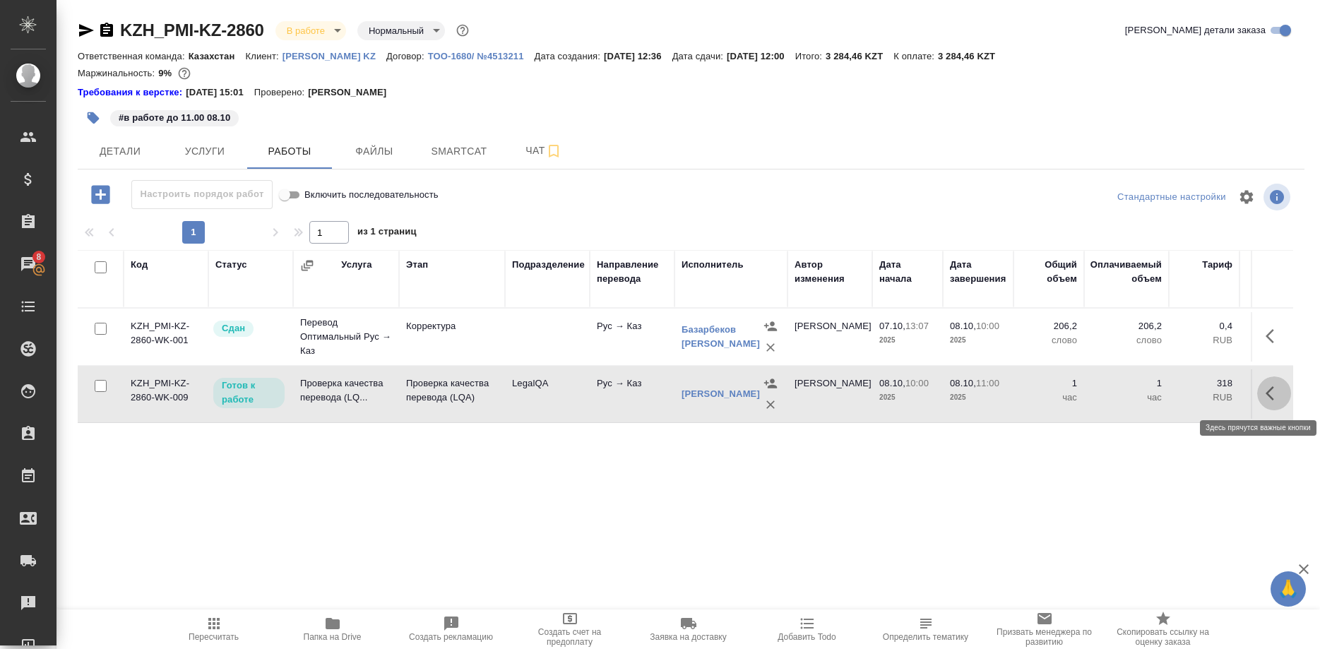
click at [1263, 393] on button "button" at bounding box center [1274, 393] width 34 height 34
click at [1170, 392] on icon "button" at bounding box center [1170, 393] width 13 height 13
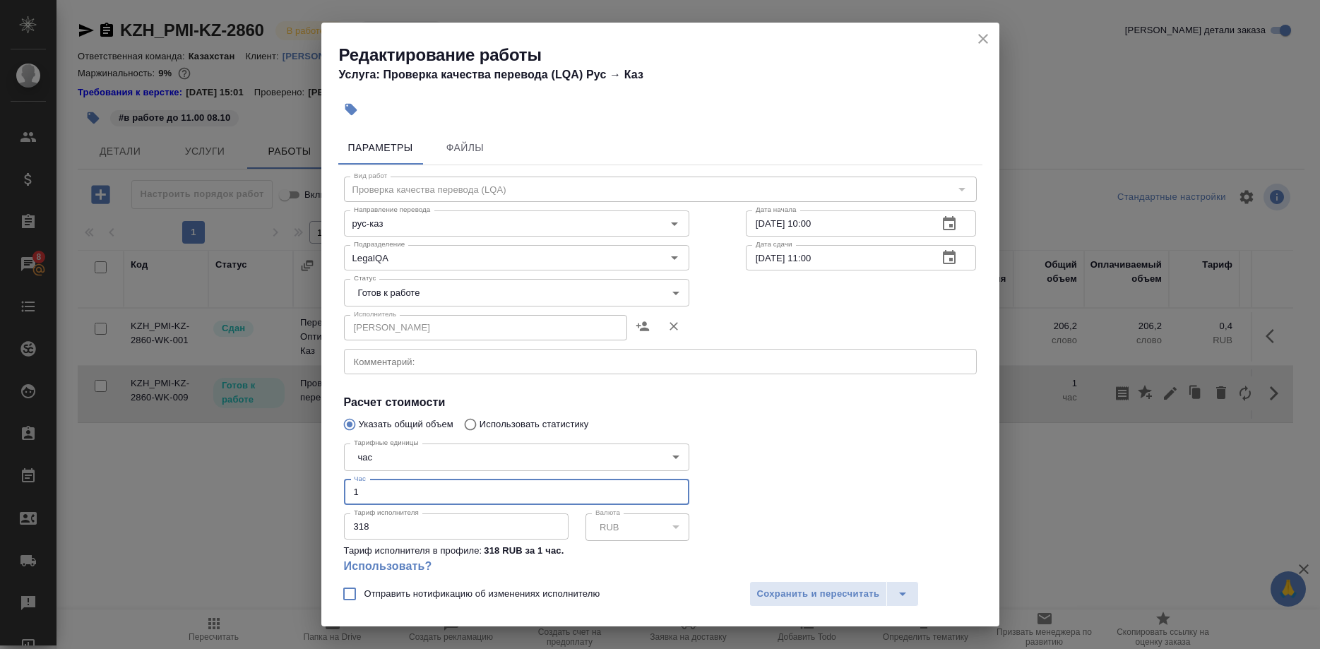
drag, startPoint x: 377, startPoint y: 472, endPoint x: 306, endPoint y: 472, distance: 70.6
click at [344, 479] on input "1" at bounding box center [516, 491] width 345 height 25
type input "0.1"
click at [775, 592] on span "Сохранить и пересчитать" at bounding box center [818, 594] width 123 height 16
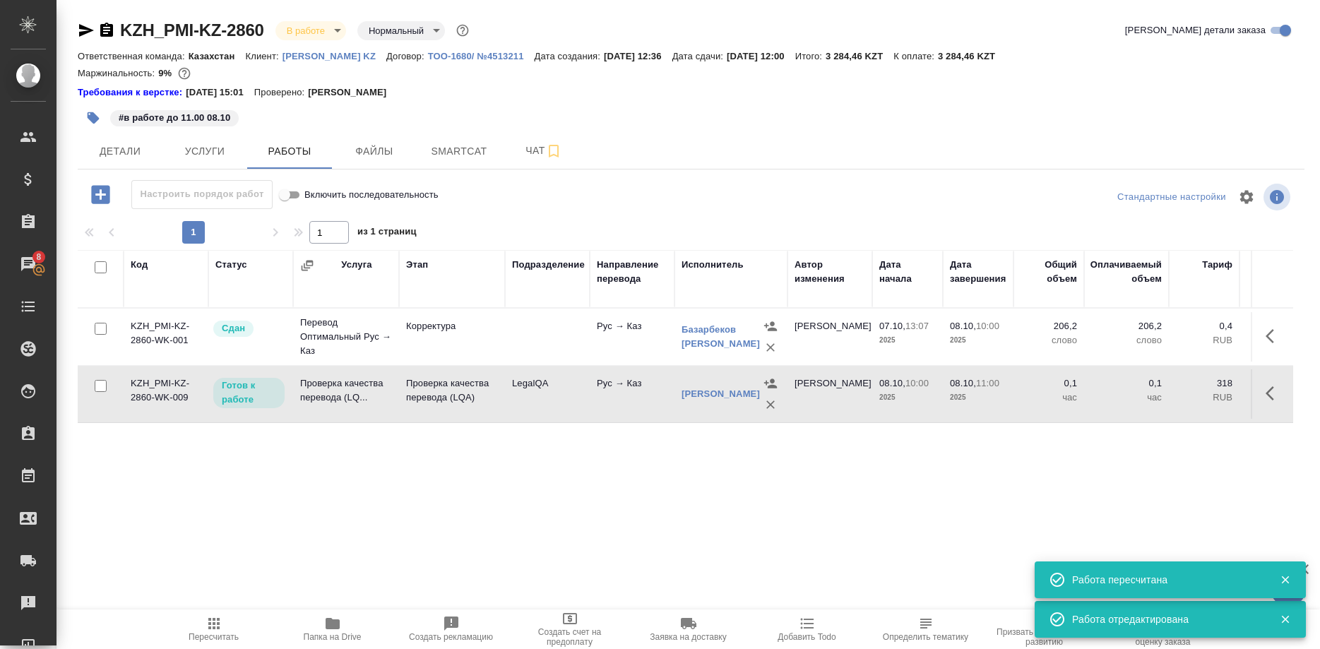
click at [208, 624] on icon "button" at bounding box center [213, 623] width 17 height 17
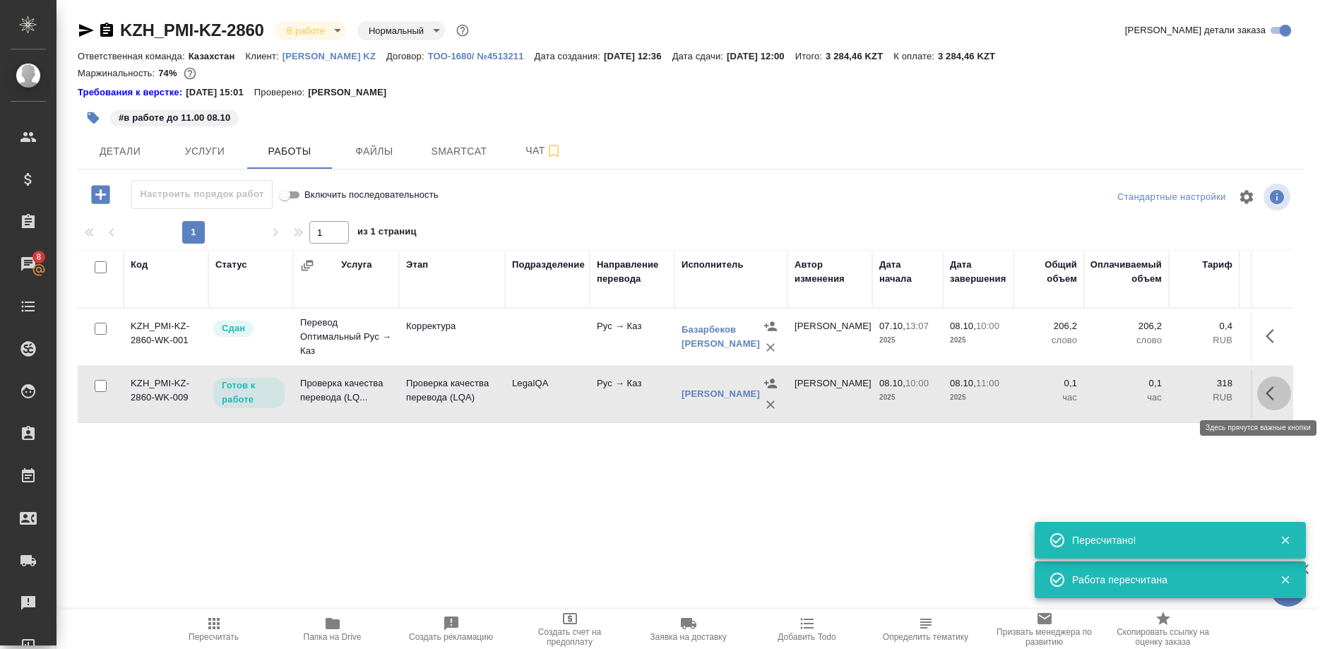
click at [1268, 395] on icon "button" at bounding box center [1269, 393] width 8 height 14
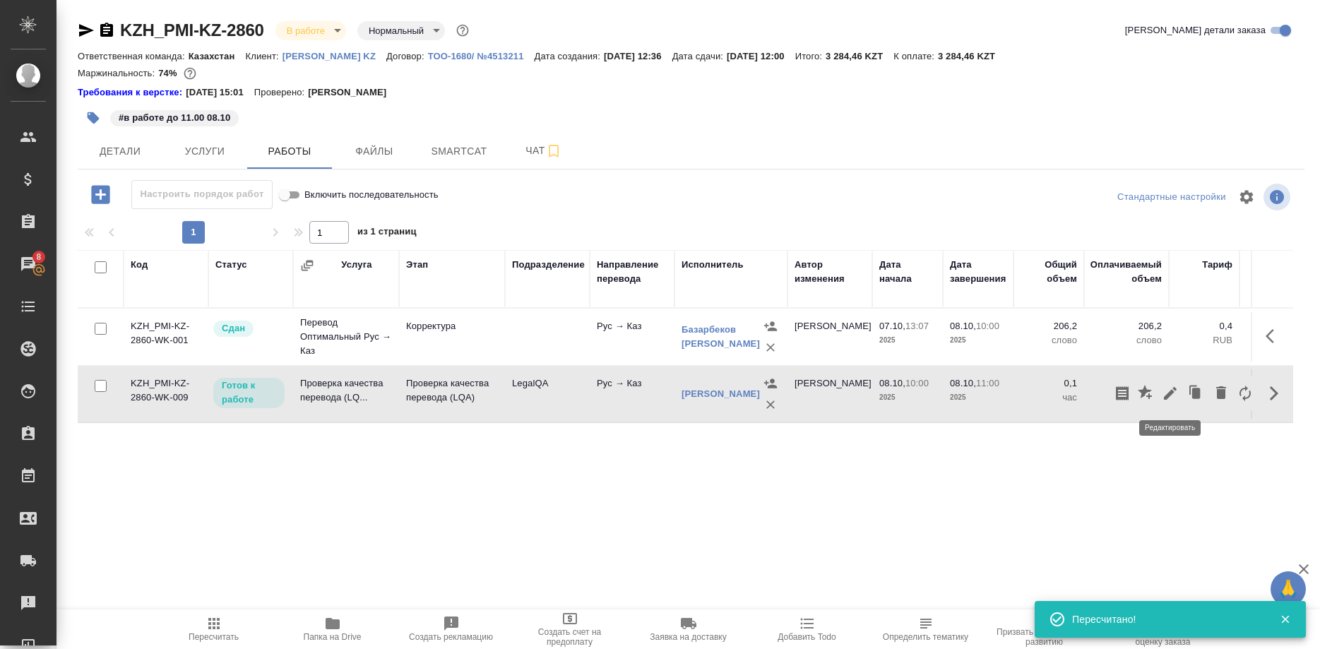
click at [1166, 398] on icon "button" at bounding box center [1170, 393] width 13 height 13
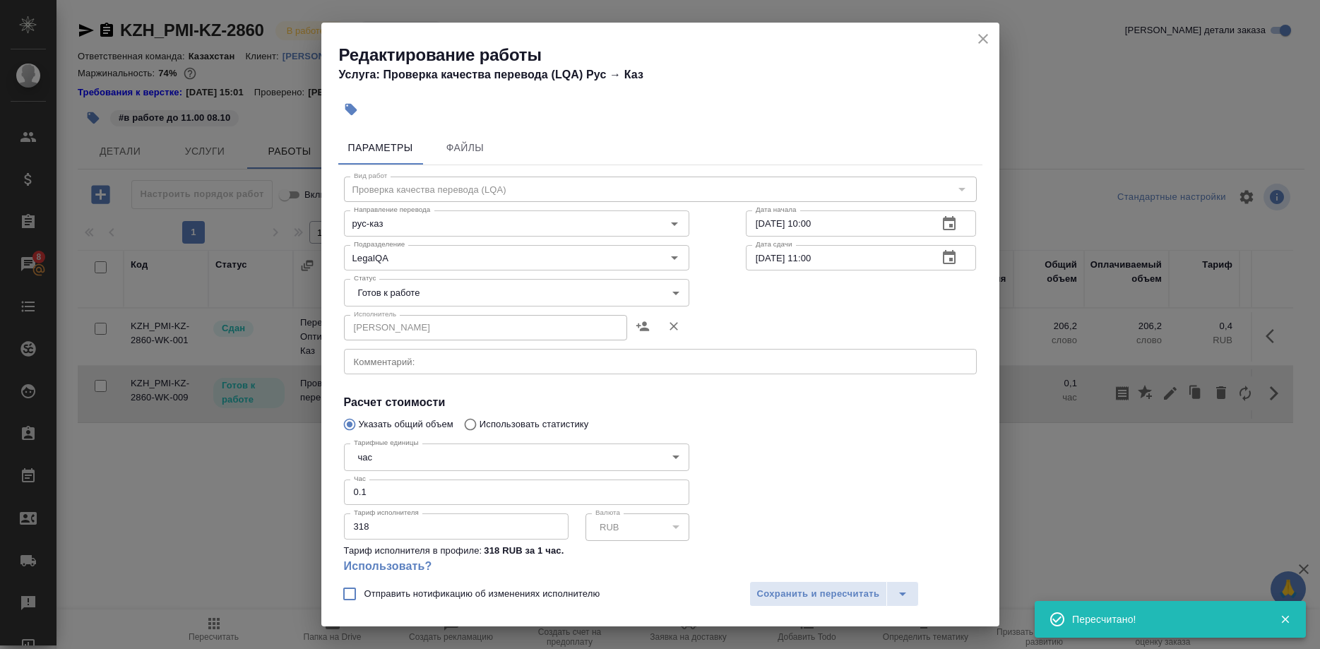
click at [435, 292] on body "🙏 .cls-1 fill:#fff; AWATERA Shirina Sabina Клиенты Спецификации Заказы 8 Чаты T…" at bounding box center [660, 324] width 1320 height 649
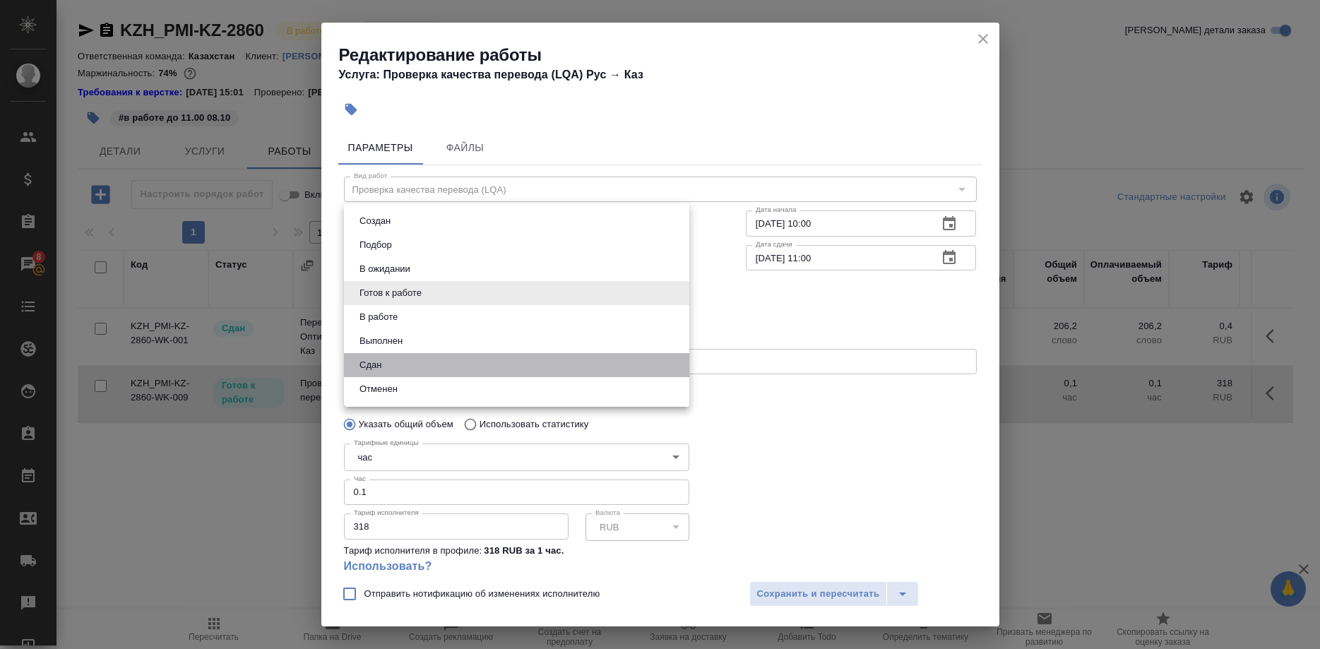
click at [384, 359] on li "Сдан" at bounding box center [516, 365] width 345 height 24
type input "closed"
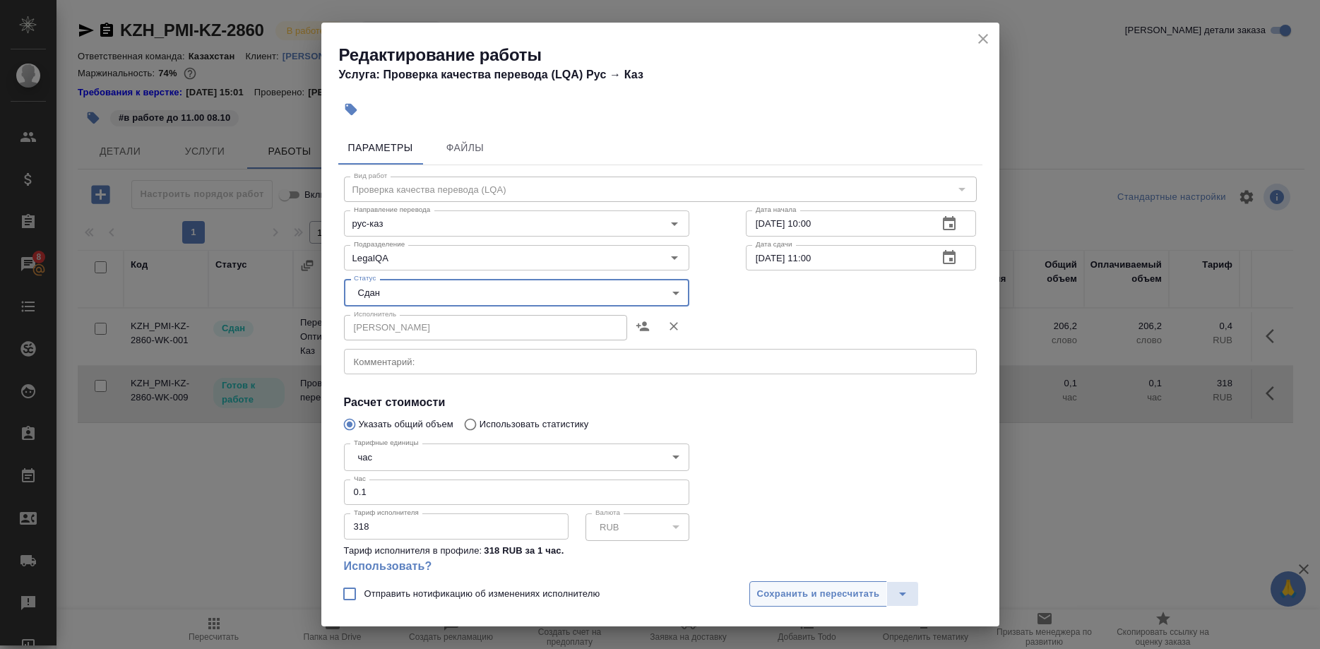
click at [787, 590] on span "Сохранить и пересчитать" at bounding box center [818, 594] width 123 height 16
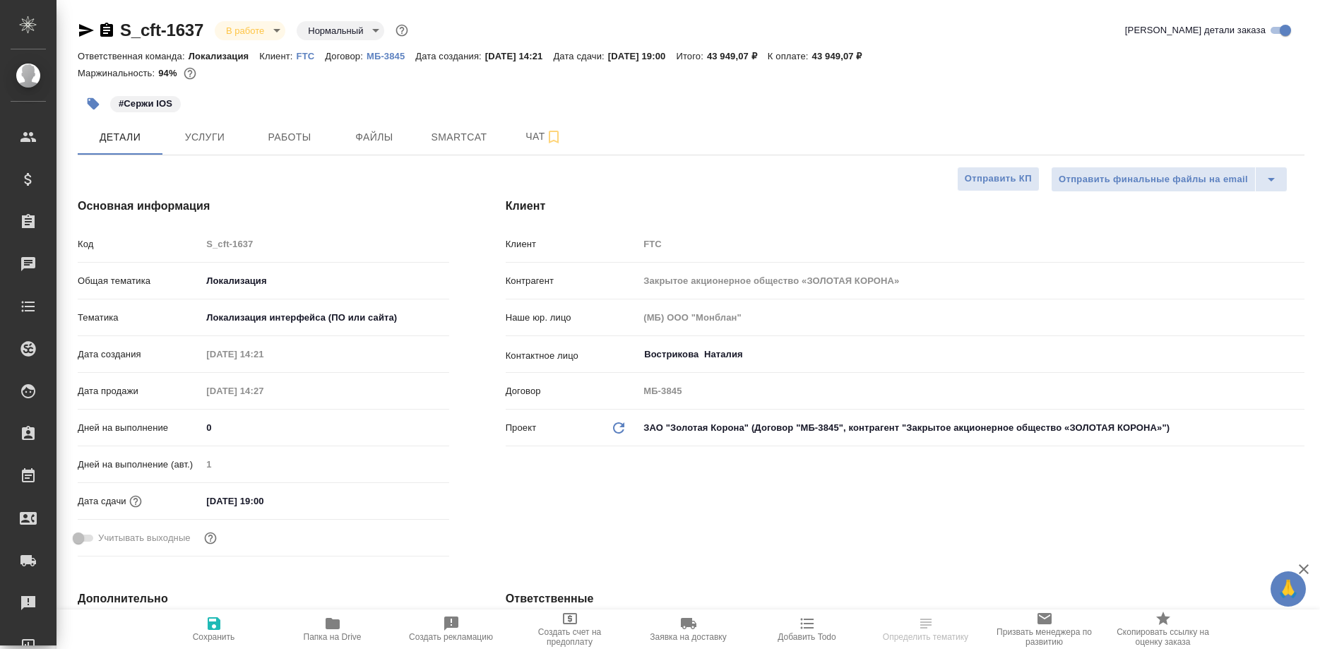
select select "RU"
click at [284, 130] on span "Работы" at bounding box center [290, 138] width 68 height 18
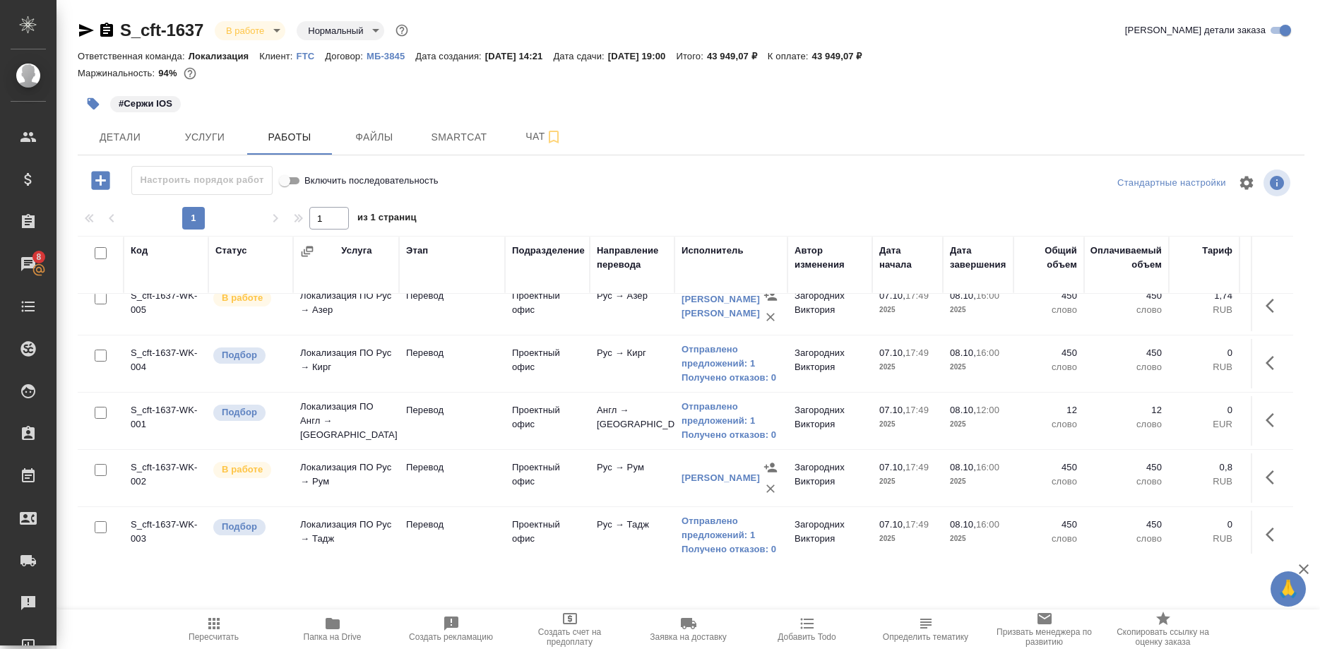
scroll to position [349, 0]
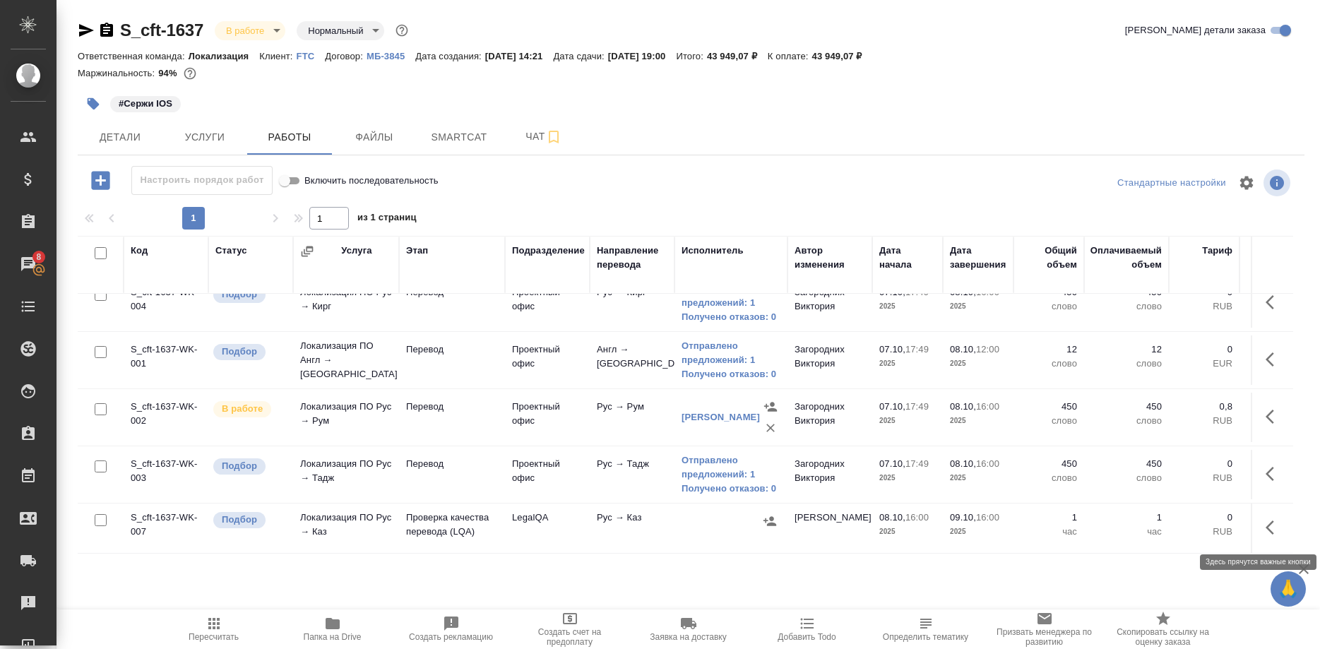
click at [1268, 530] on icon "button" at bounding box center [1273, 527] width 17 height 17
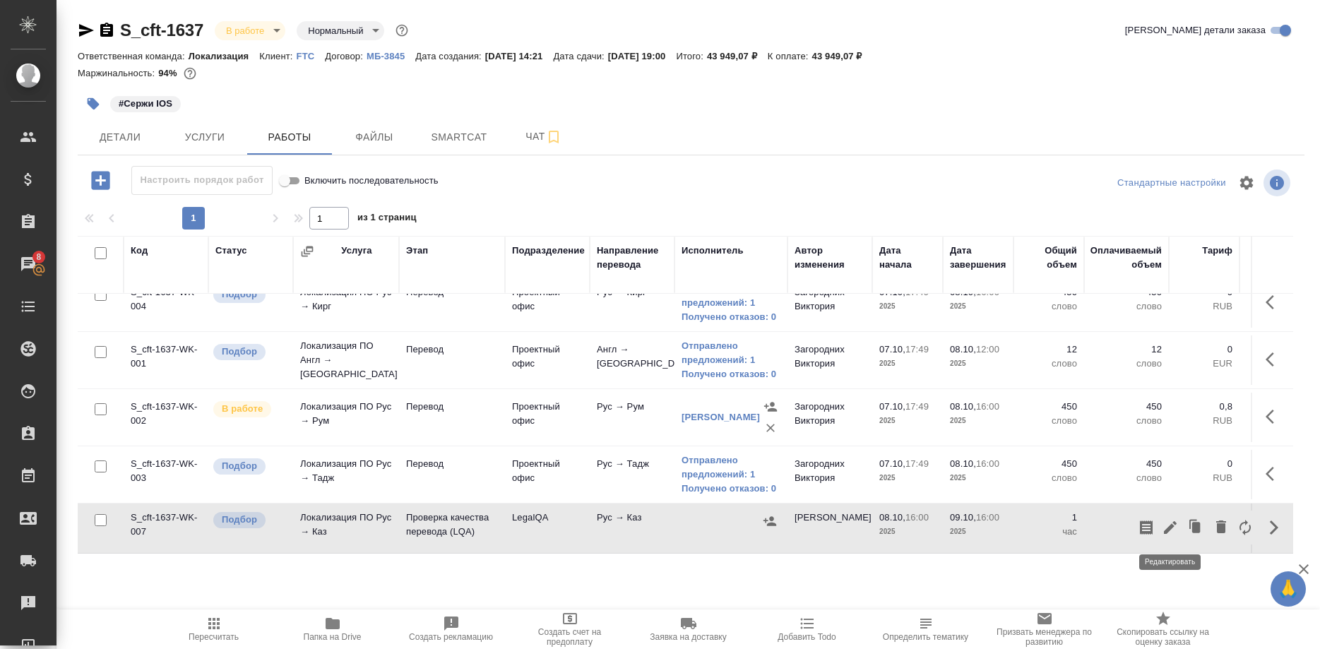
click at [1162, 525] on icon "button" at bounding box center [1170, 527] width 17 height 17
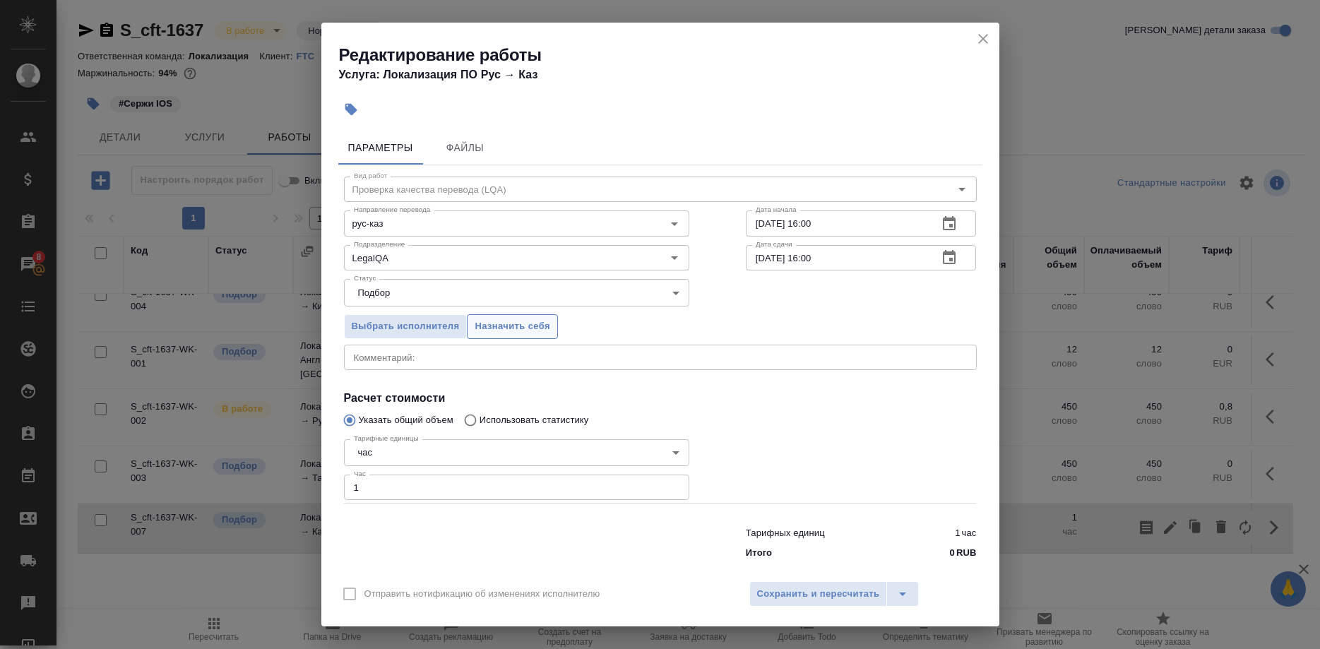
click at [506, 329] on span "Назначить себя" at bounding box center [512, 326] width 75 height 16
click at [792, 592] on span "Сохранить и пересчитать" at bounding box center [818, 594] width 123 height 16
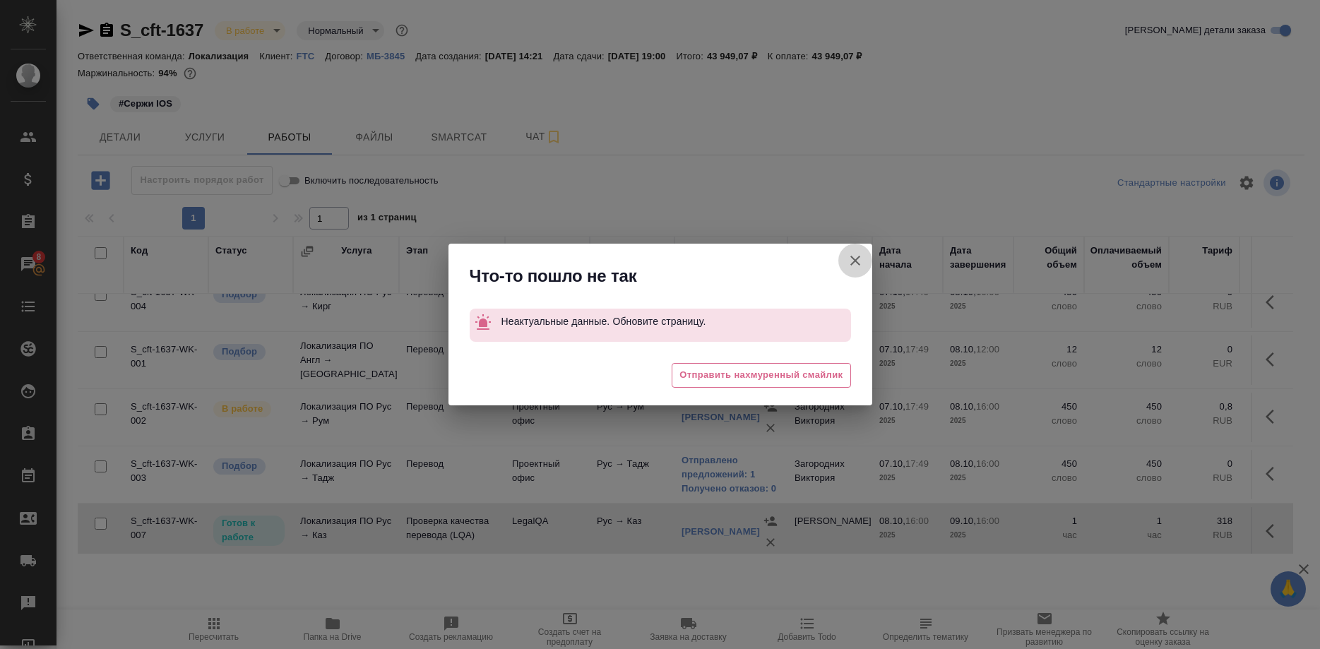
click at [849, 256] on icon "button" at bounding box center [855, 260] width 17 height 17
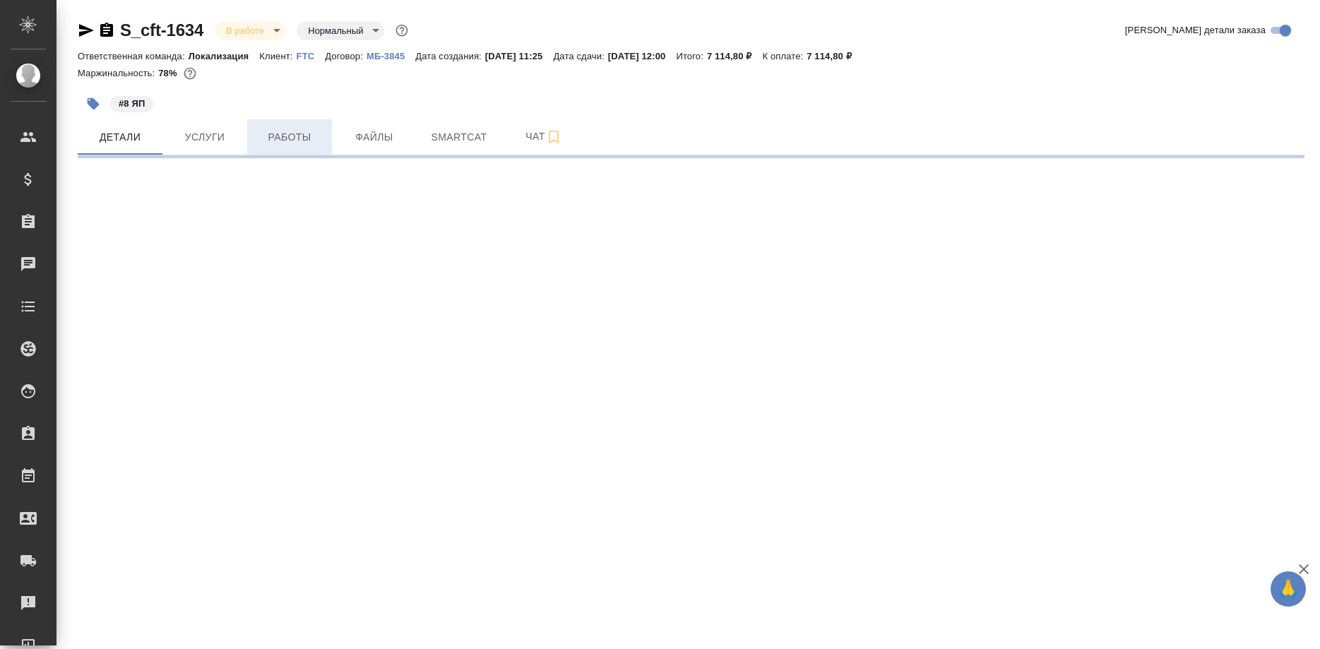
select select "RU"
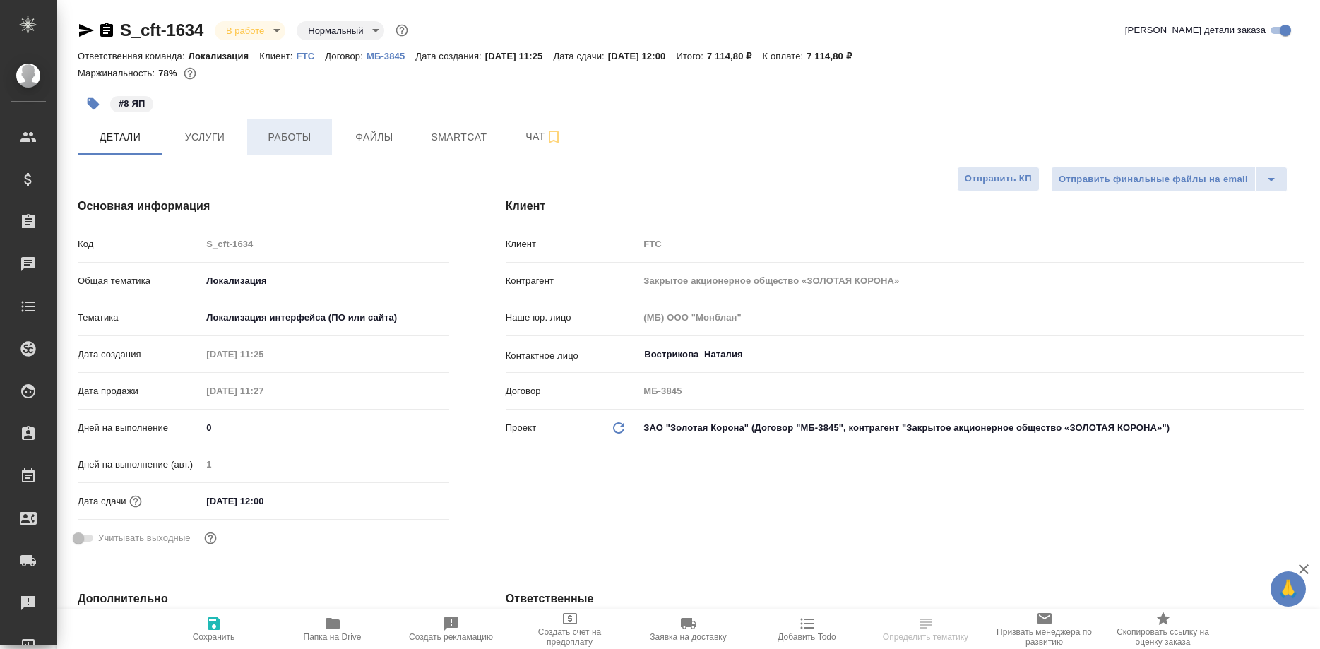
type textarea "x"
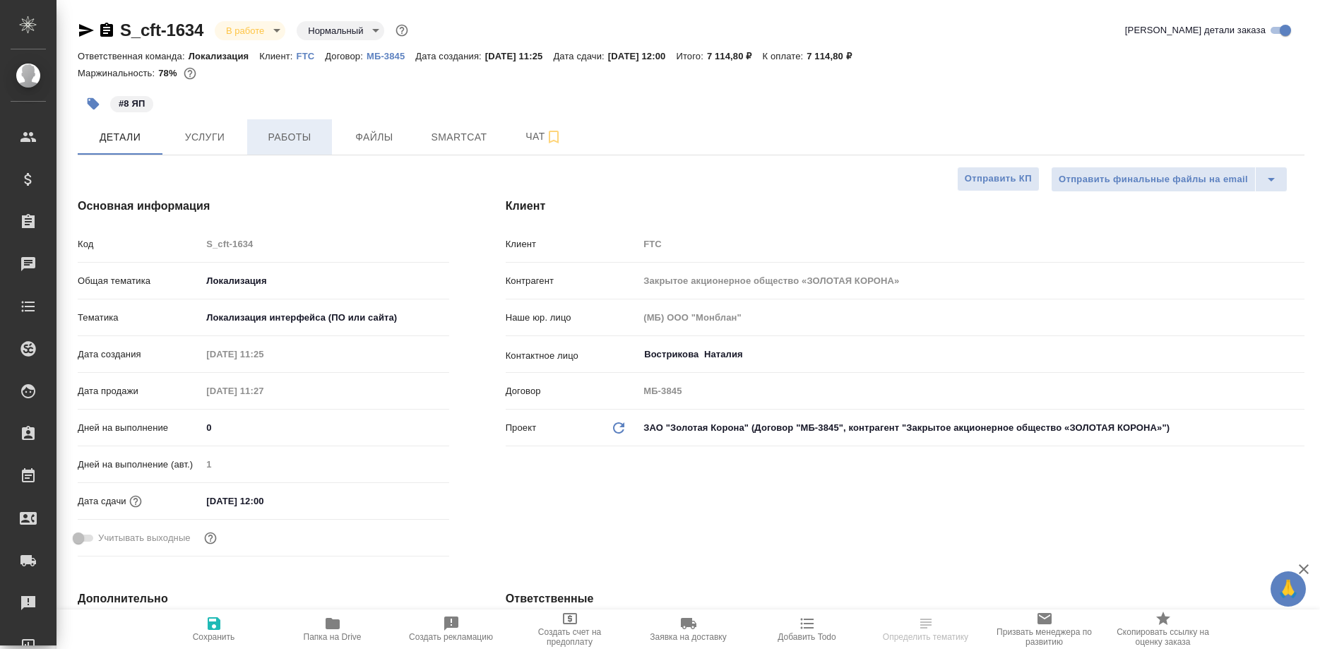
type textarea "x"
click at [297, 136] on span "Работы" at bounding box center [290, 138] width 68 height 18
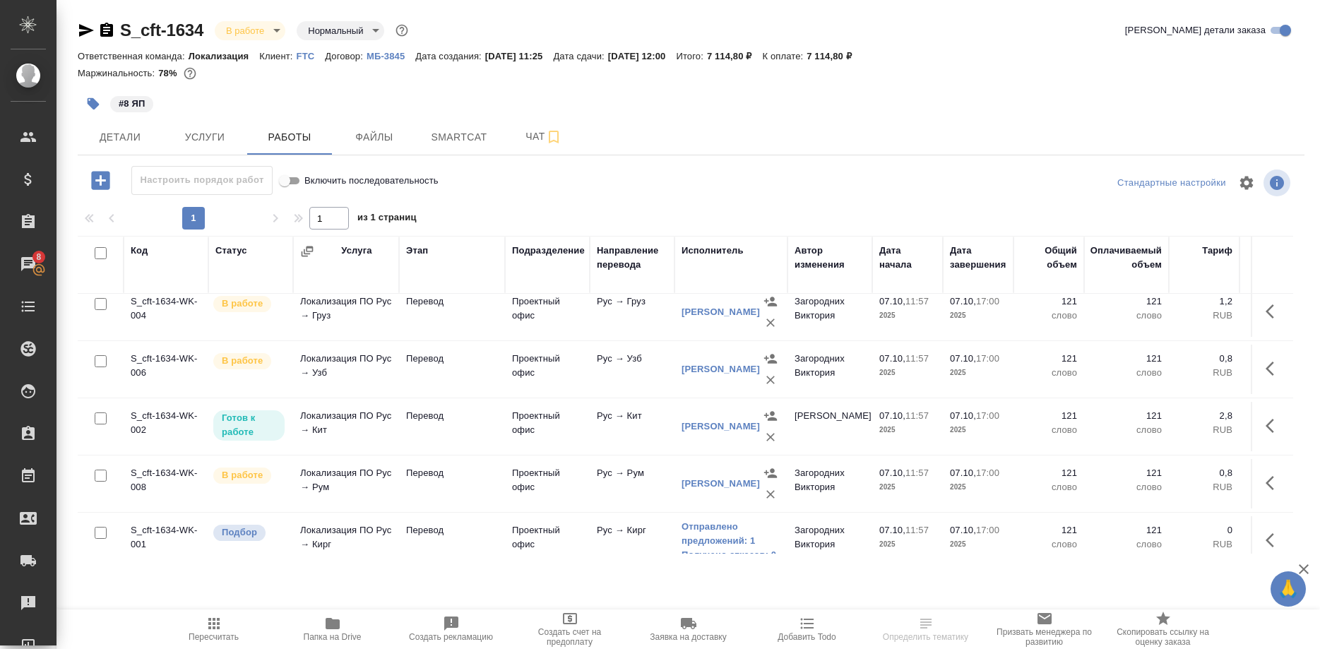
scroll to position [249, 0]
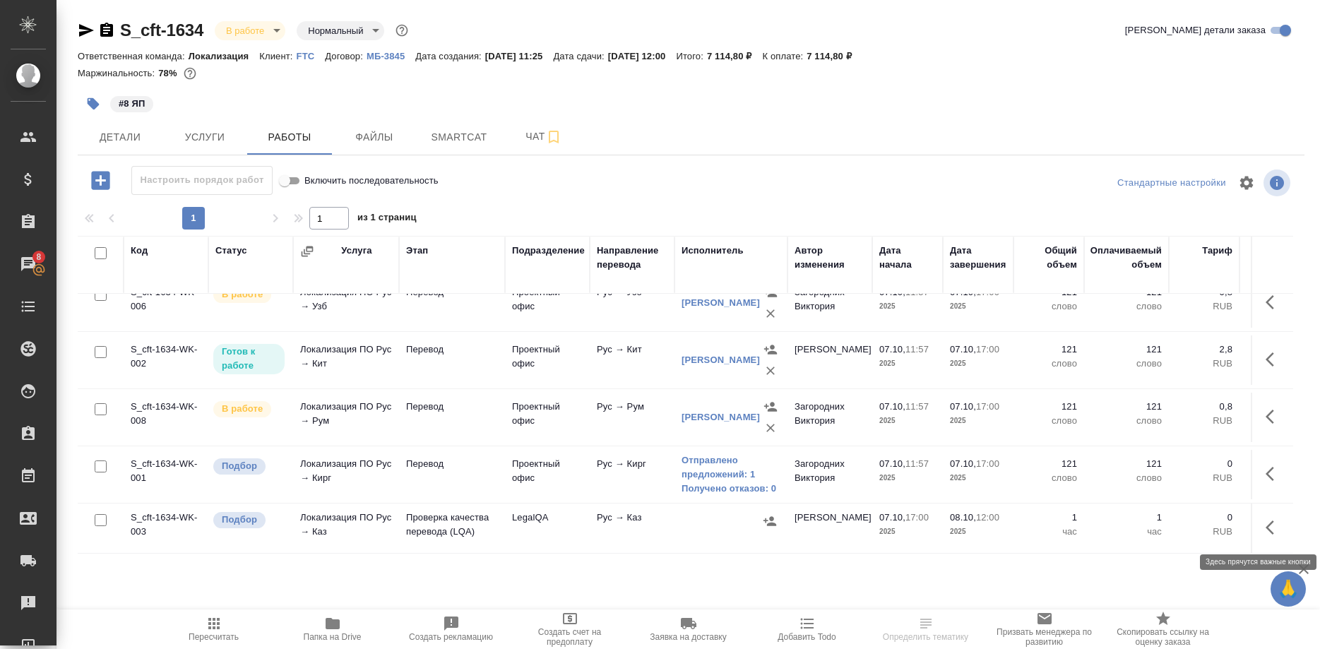
click at [1260, 526] on button "button" at bounding box center [1274, 528] width 34 height 34
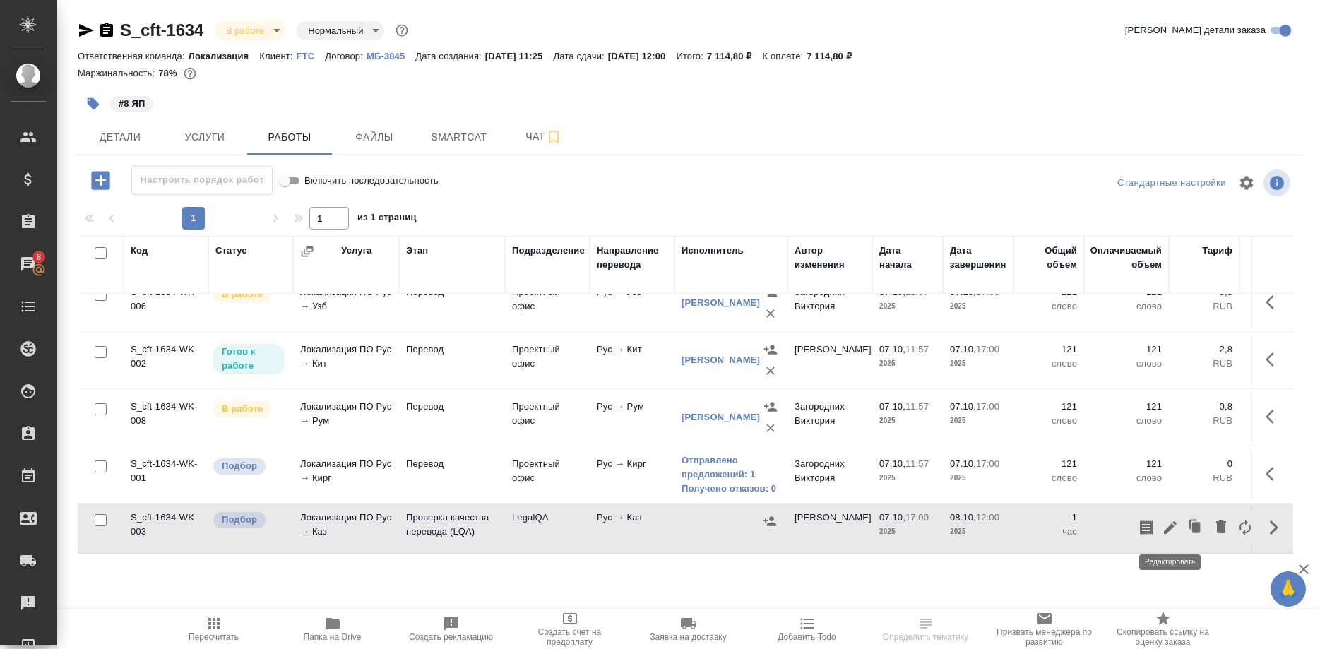
click at [1167, 526] on icon "button" at bounding box center [1170, 527] width 17 height 17
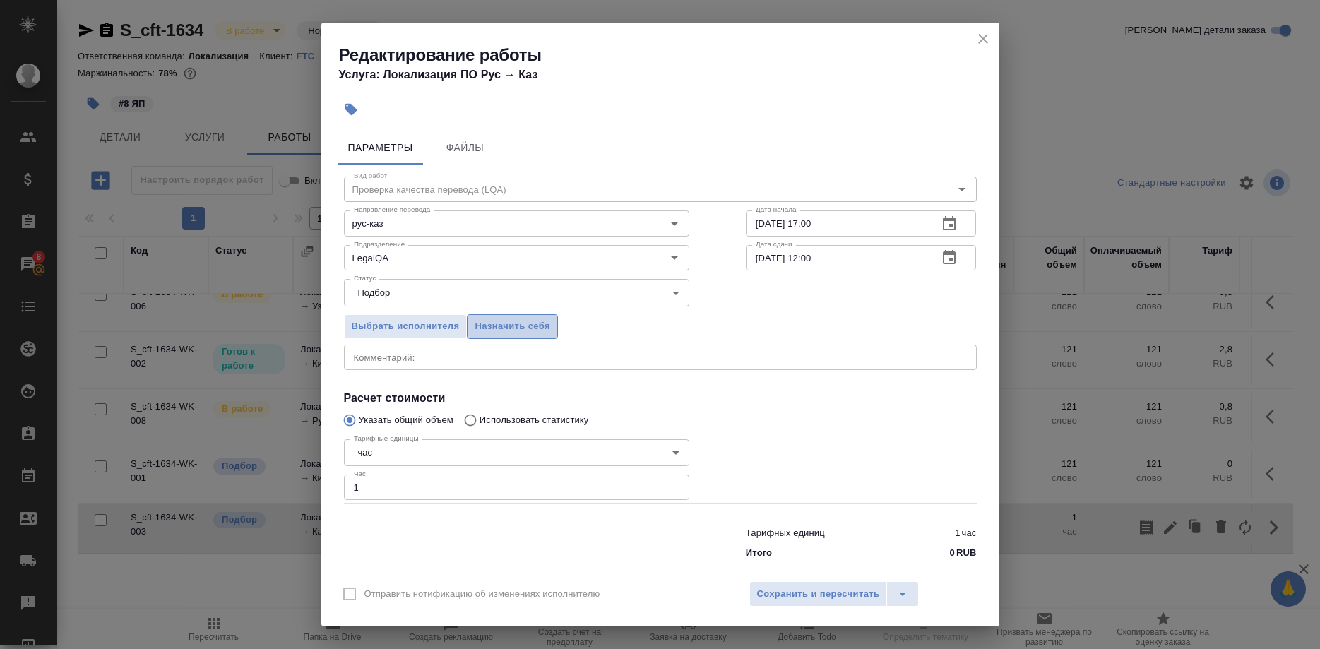
click at [512, 335] on span "Назначить себя" at bounding box center [512, 326] width 75 height 16
click at [787, 586] on span "Сохранить и пересчитать" at bounding box center [818, 594] width 123 height 16
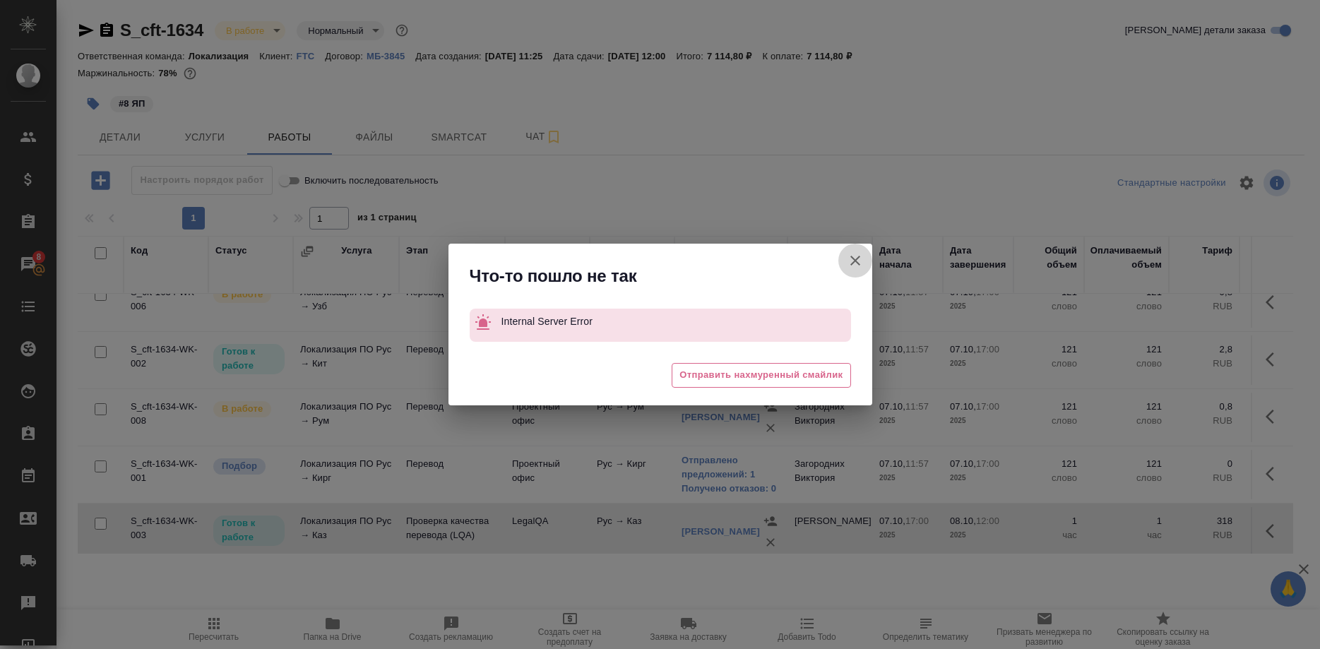
click at [845, 253] on button "Группировать работы по услугам" at bounding box center [855, 261] width 34 height 34
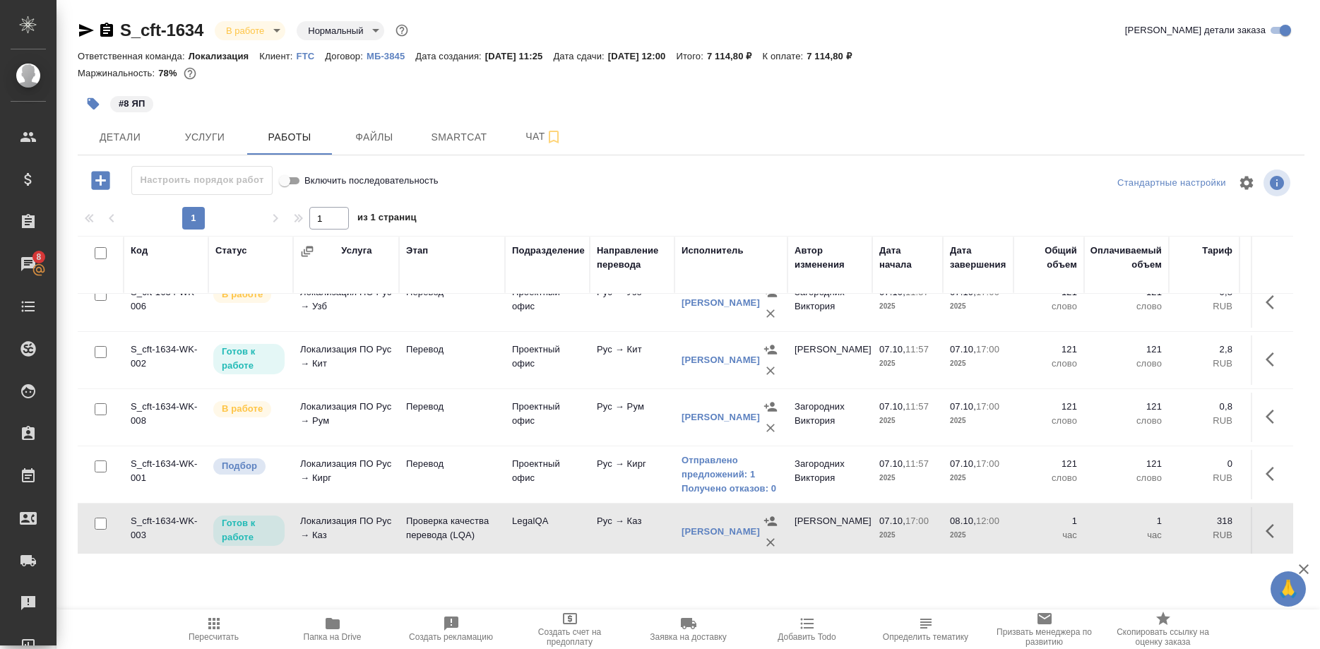
click at [1087, 119] on div "#8 ЯП" at bounding box center [691, 103] width 1227 height 31
